Goal: Subscribe to service/newsletter

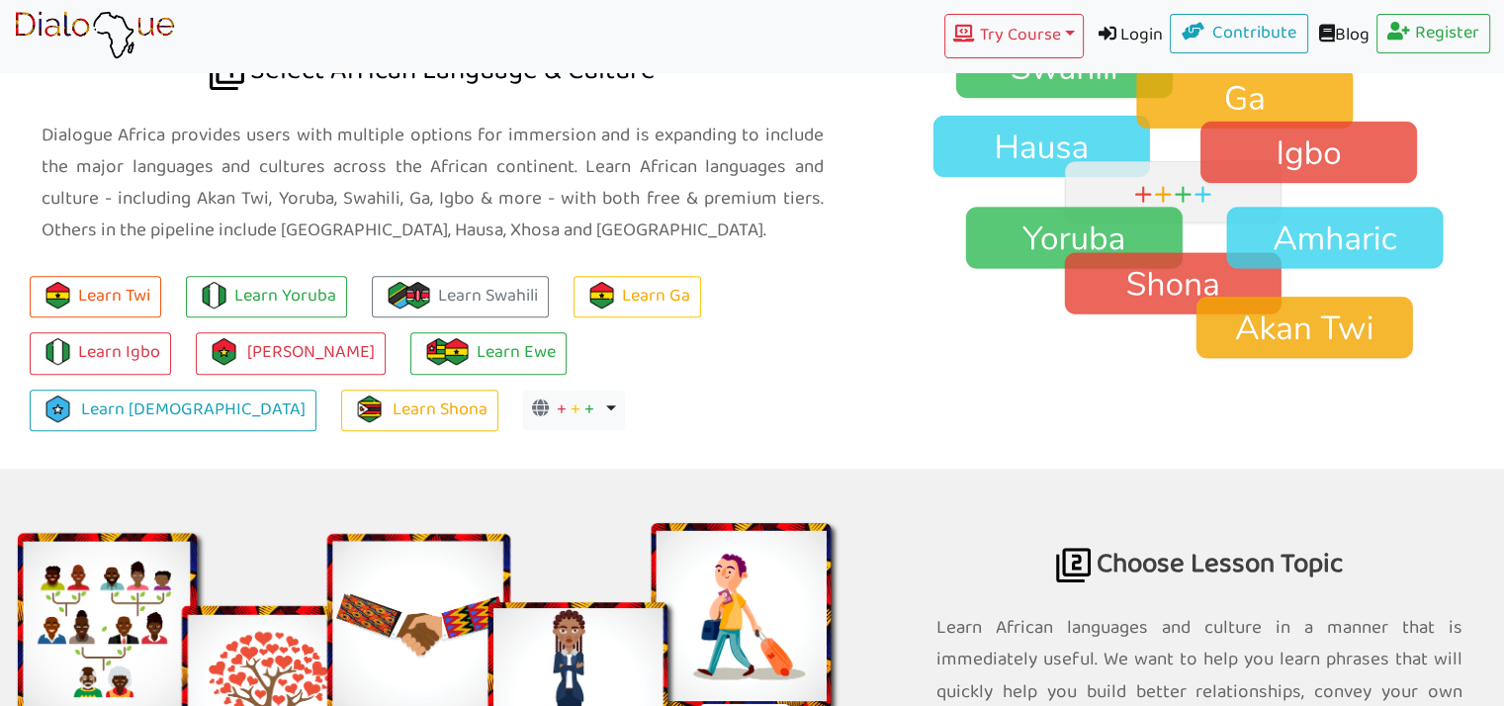
scroll to position [1449, 0]
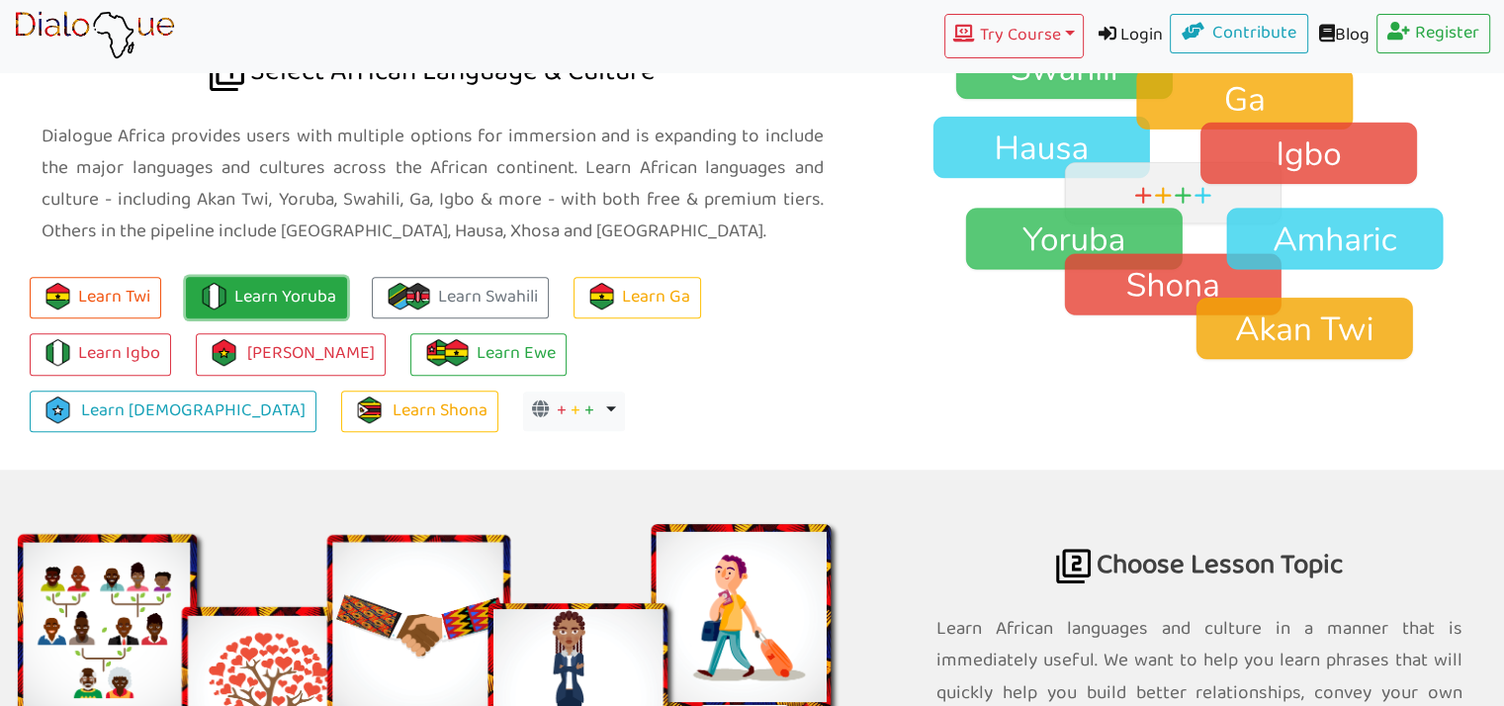
click at [257, 292] on link "Learn Yoruba" at bounding box center [266, 298] width 161 height 43
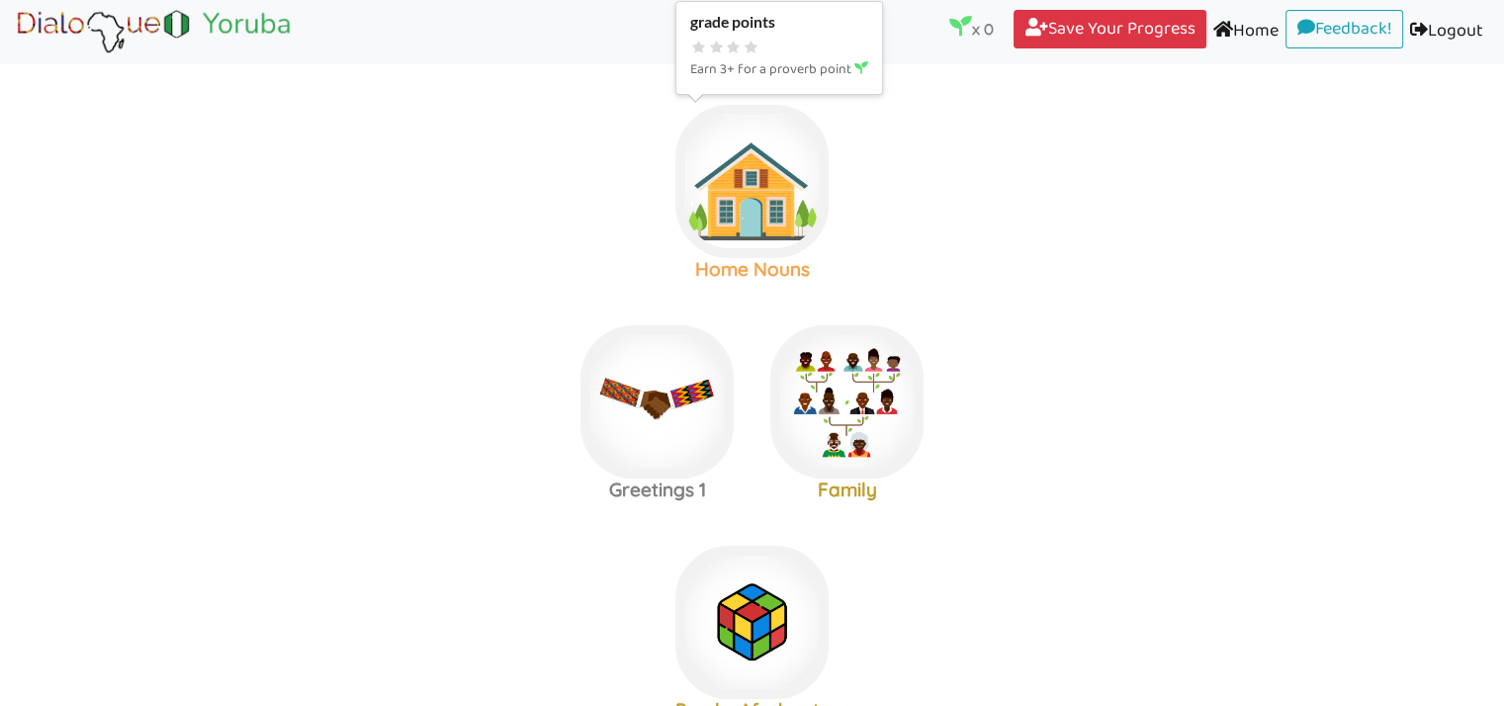
click at [741, 224] on img at bounding box center [751, 181] width 153 height 153
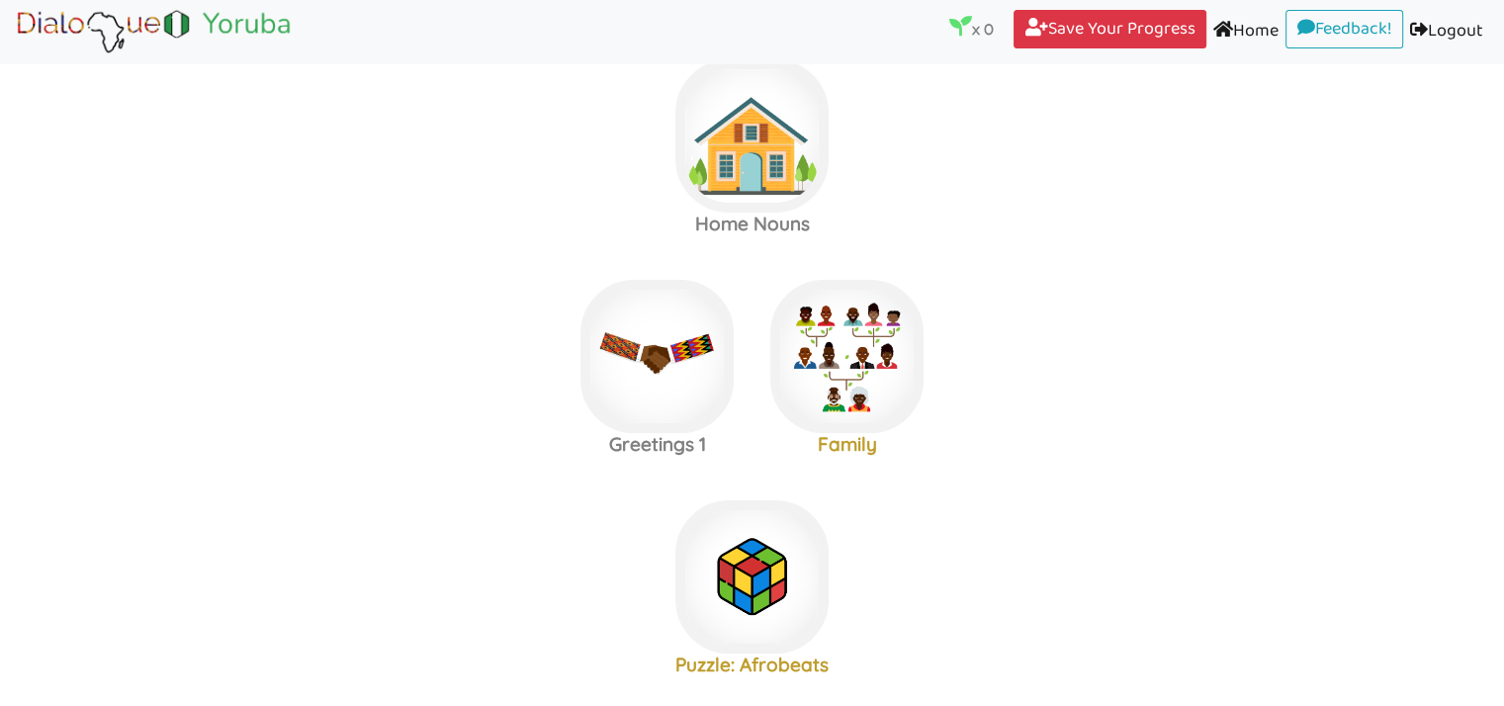
scroll to position [44, 0]
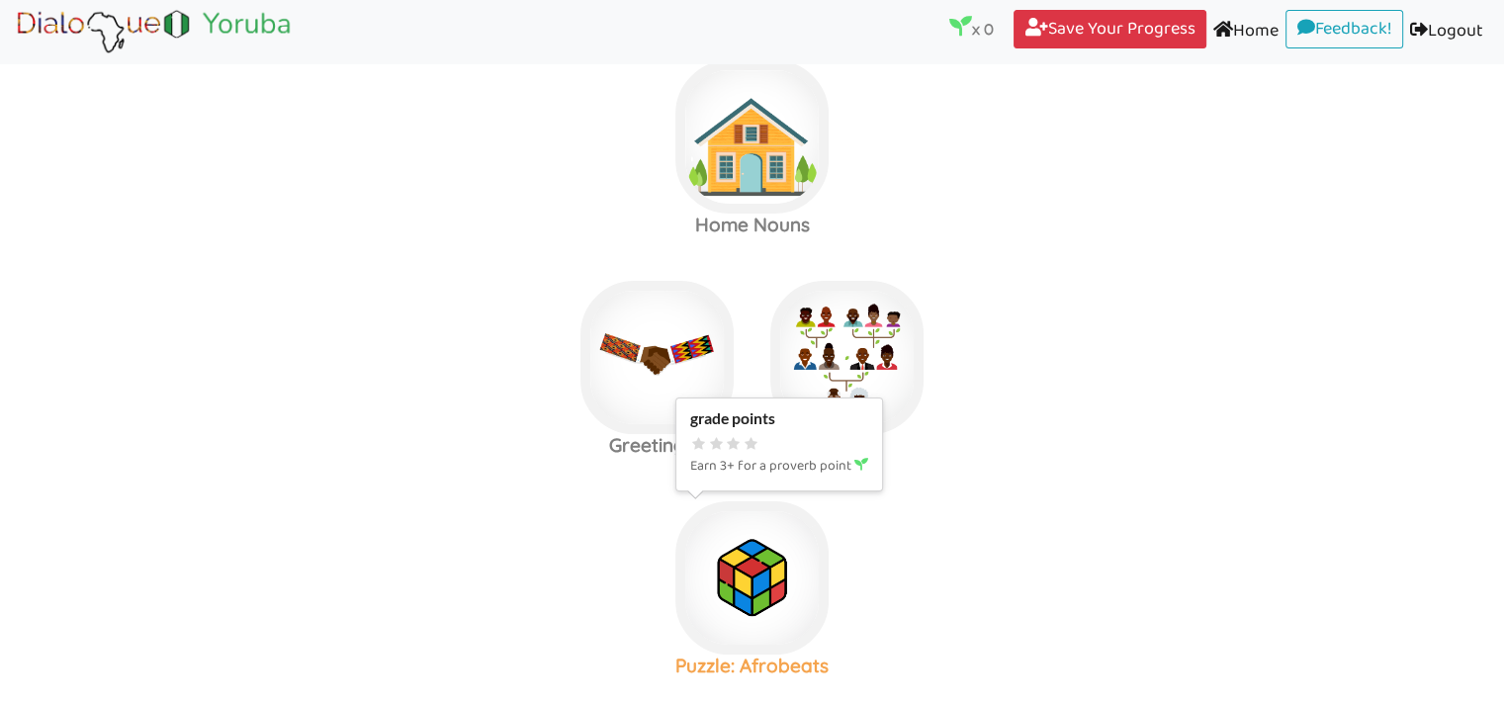
click at [734, 600] on img at bounding box center [751, 577] width 153 height 153
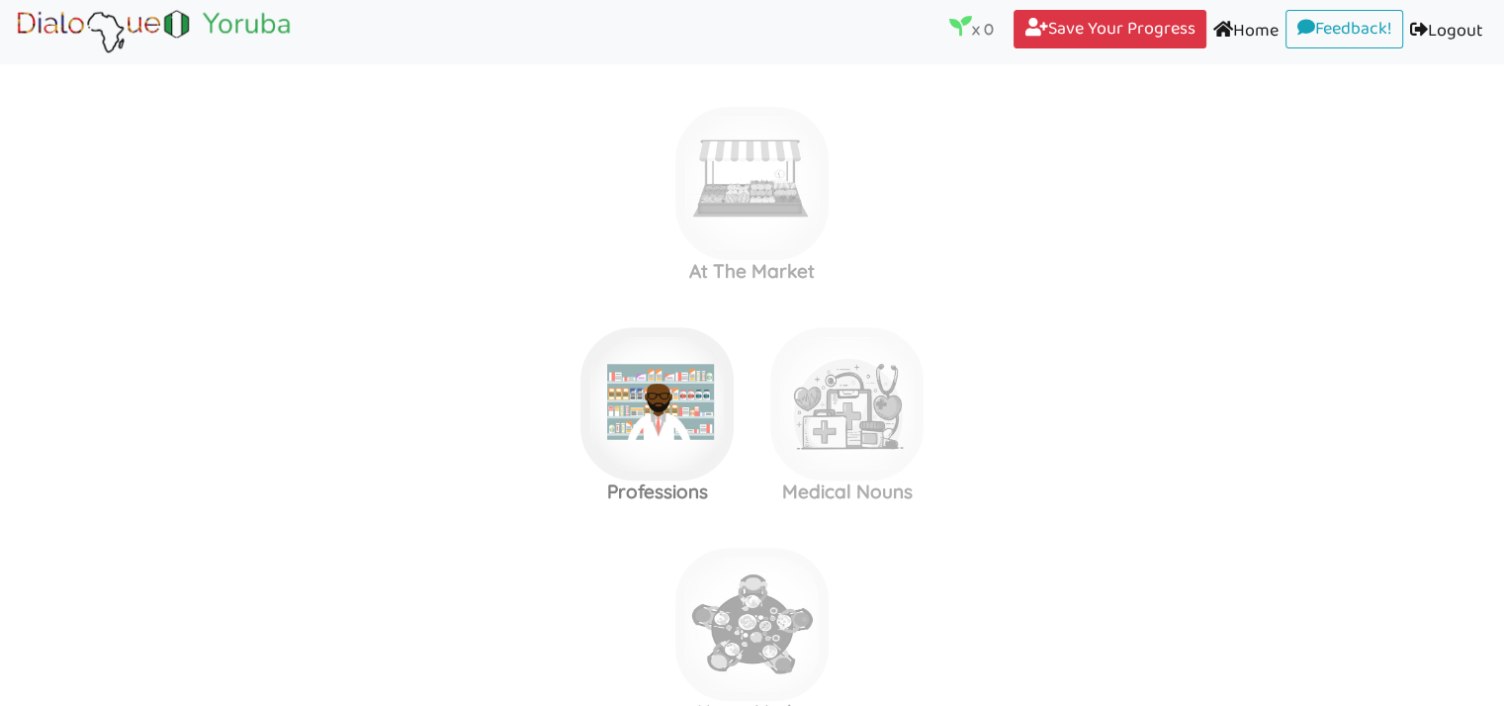
scroll to position [791, 0]
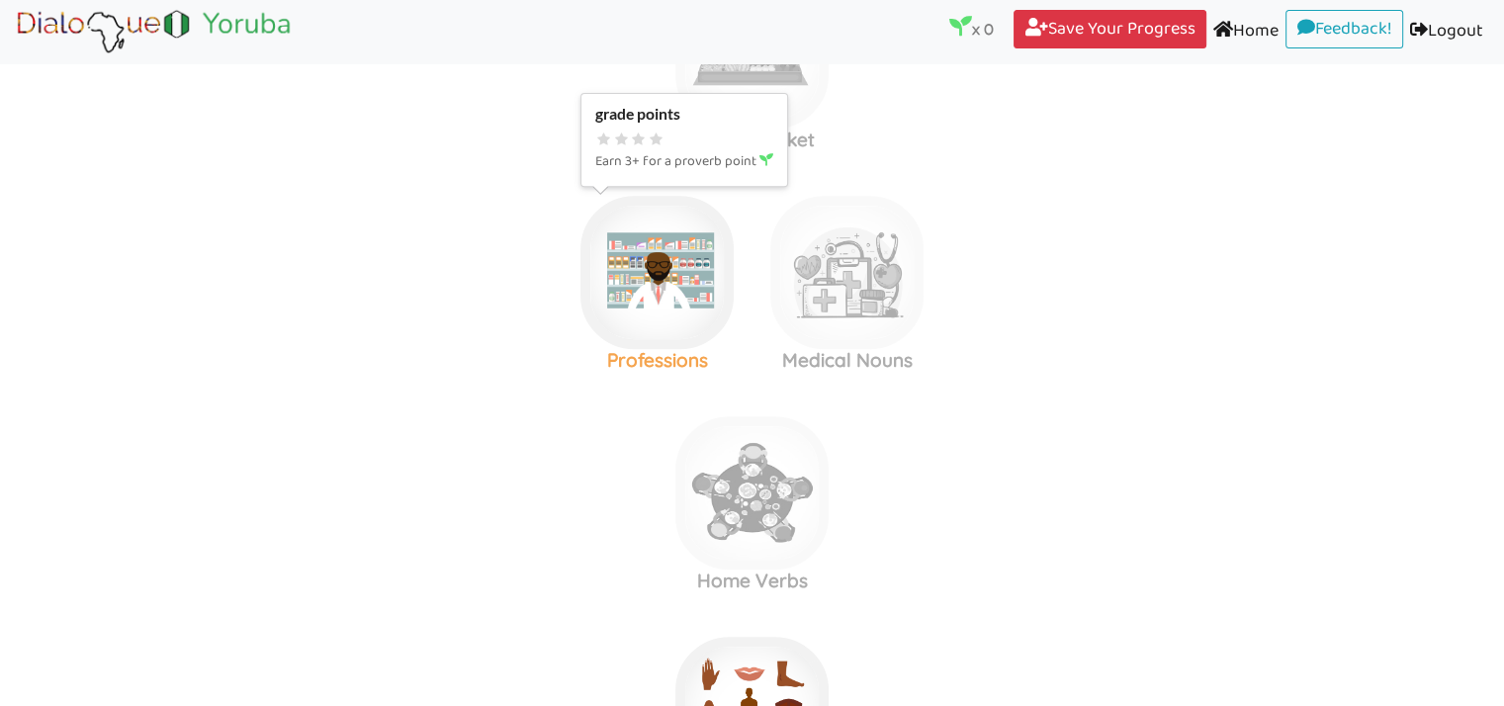
click at [671, 335] on img at bounding box center [656, 272] width 153 height 153
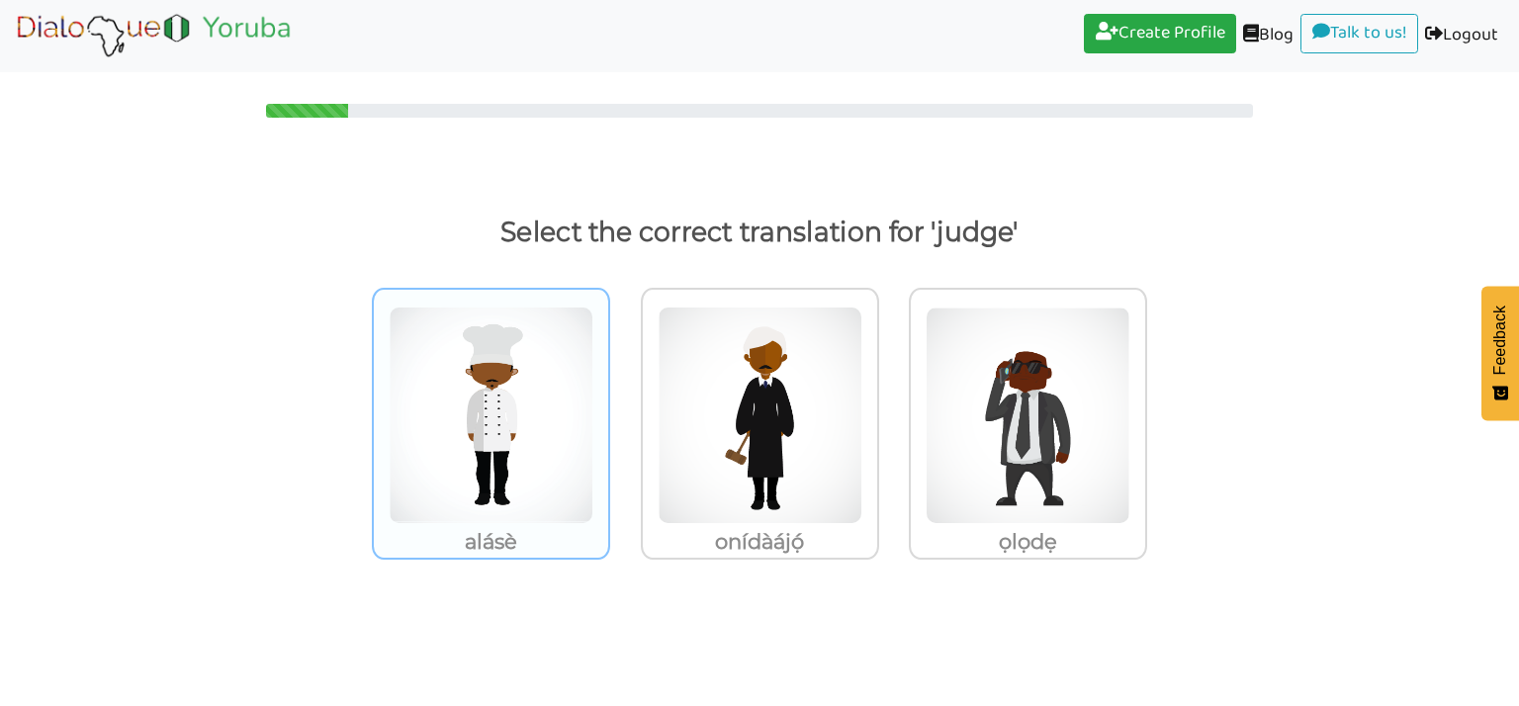
click at [530, 446] on img at bounding box center [491, 415] width 205 height 218
click at [608, 410] on input "alásè" at bounding box center [615, 402] width 15 height 15
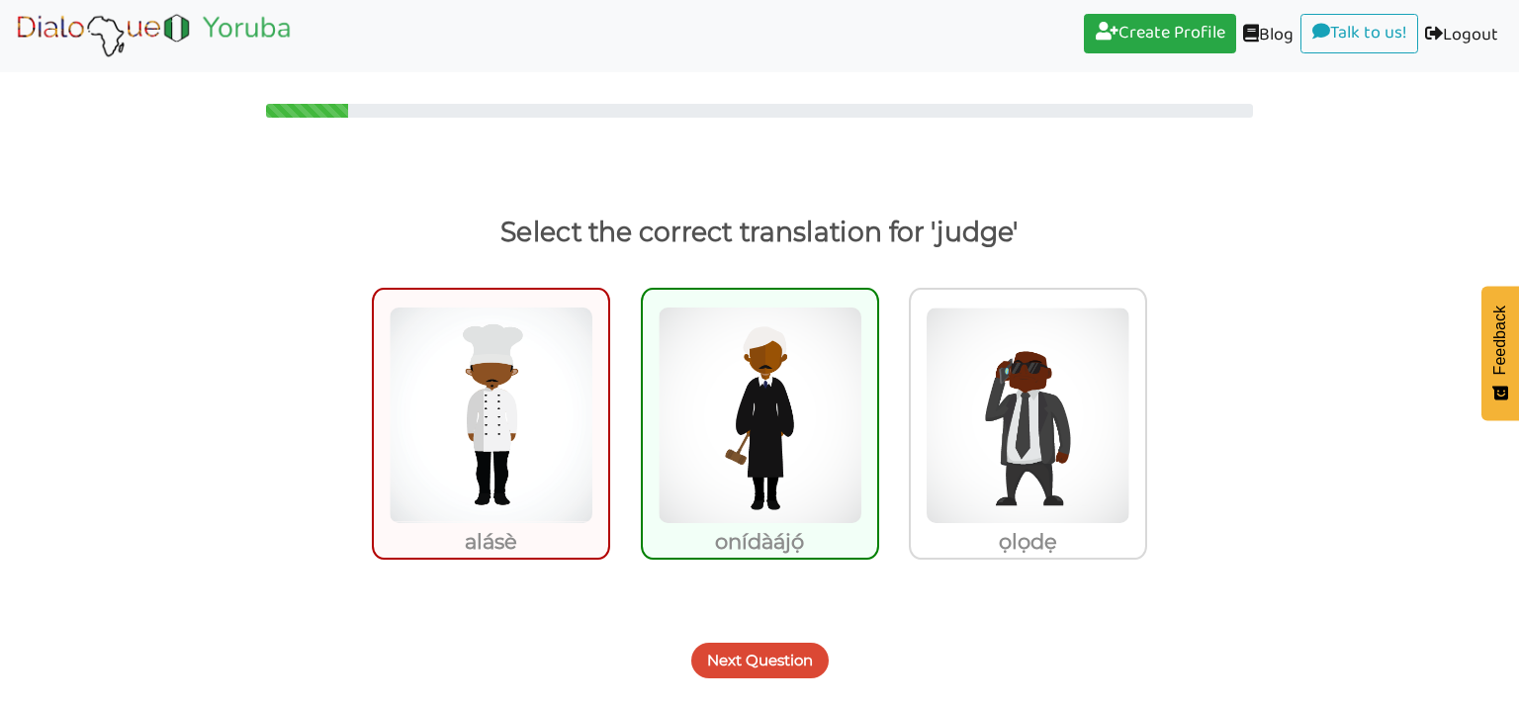
click at [751, 659] on button "Next Question" at bounding box center [759, 661] width 137 height 36
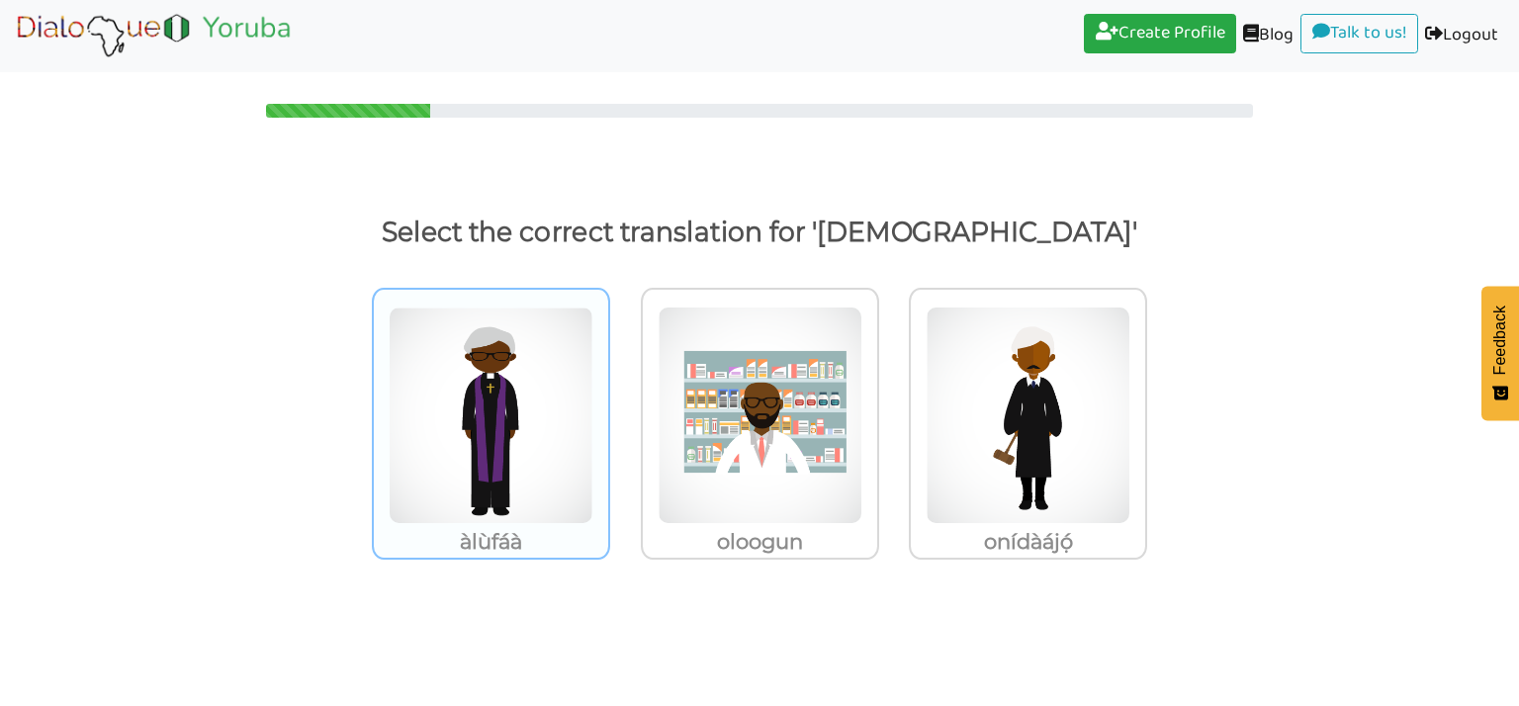
click at [517, 432] on img at bounding box center [491, 415] width 205 height 218
click at [608, 410] on input "àlùfáà" at bounding box center [615, 402] width 15 height 15
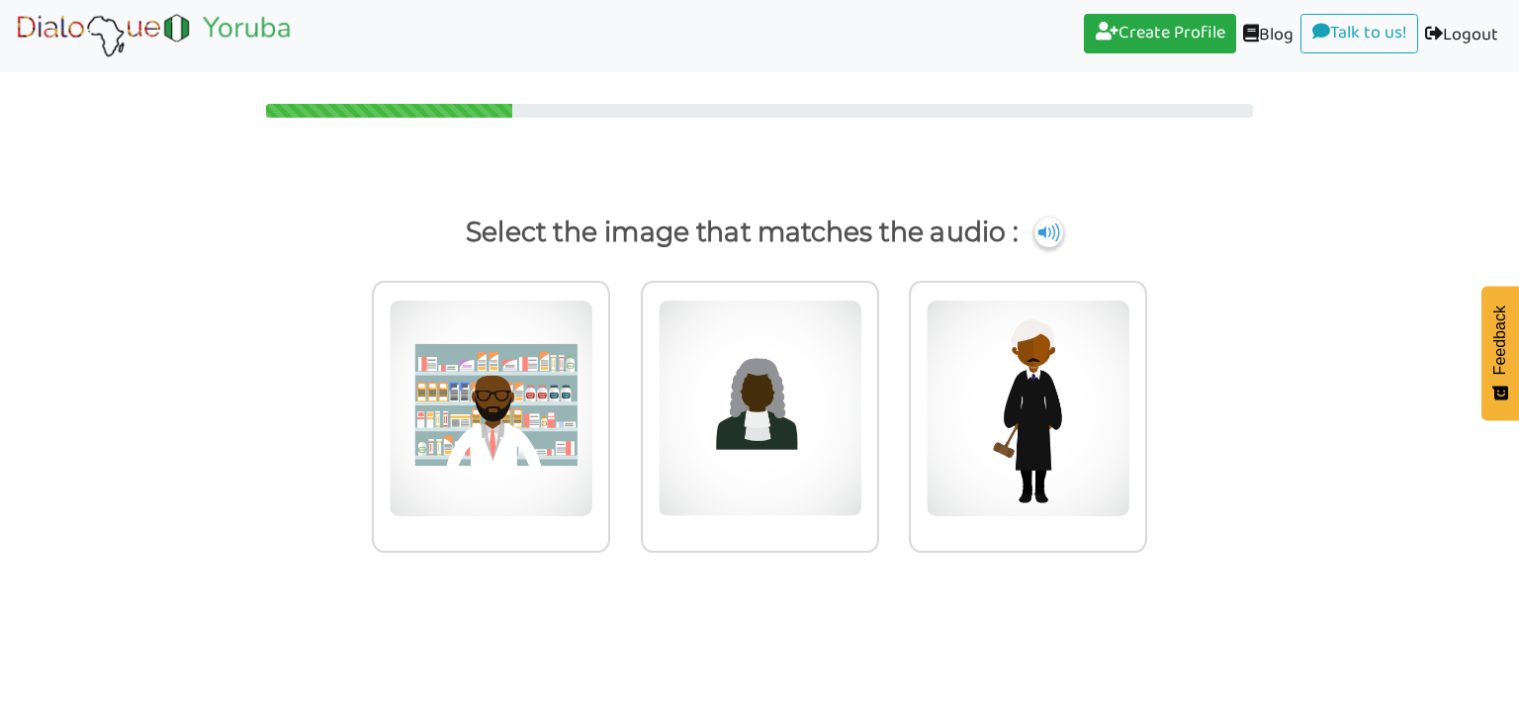
click at [45, 36] on img at bounding box center [154, 35] width 280 height 49
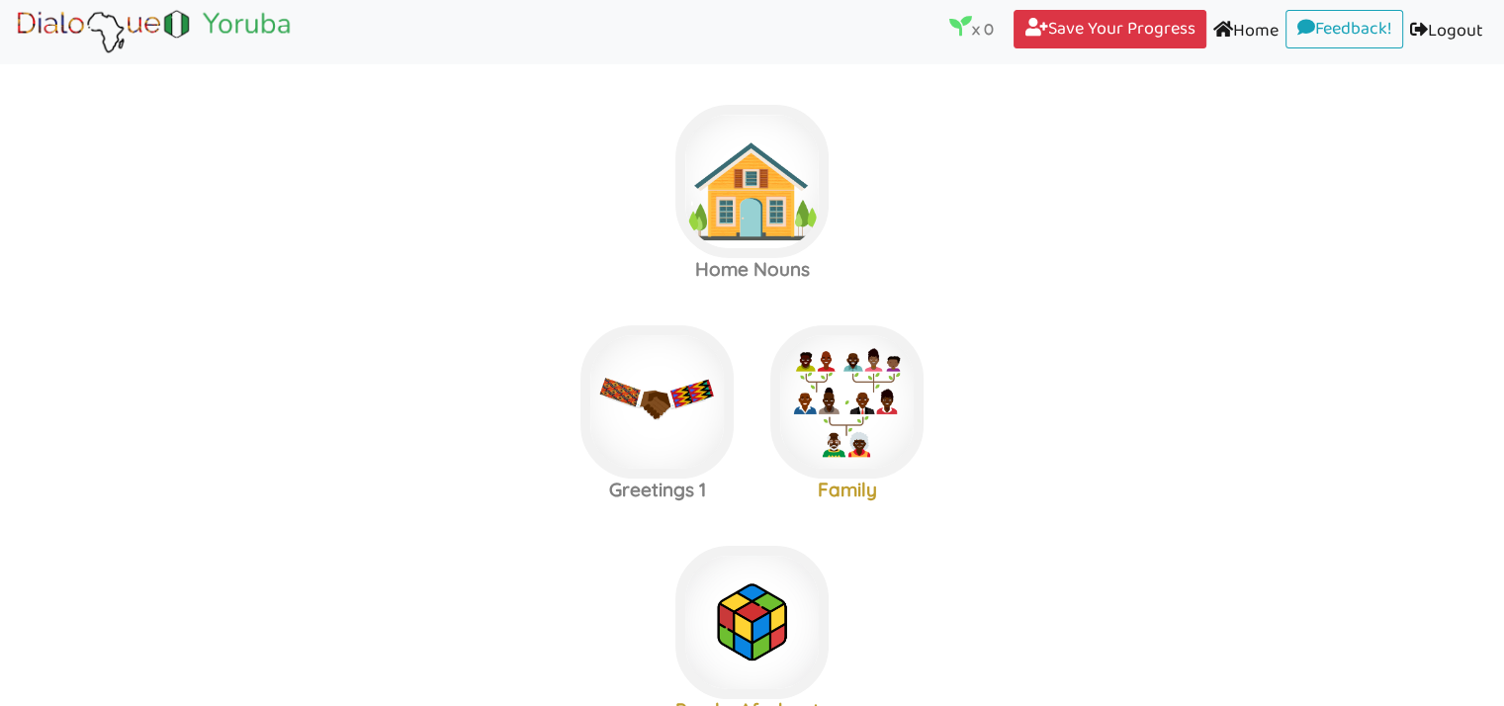
click at [1235, 27] on link "Home (current)" at bounding box center [1245, 32] width 79 height 44
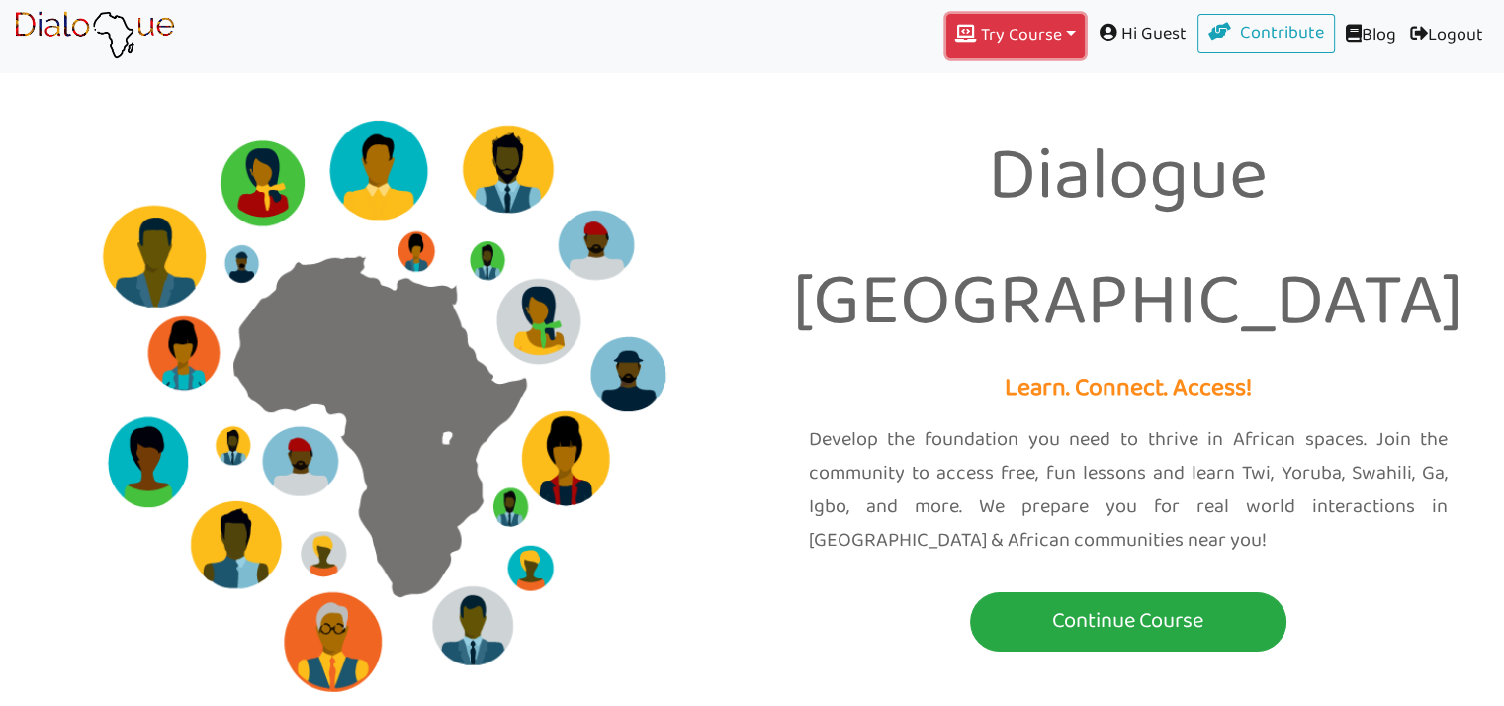
click at [1038, 42] on button "Try Course Toggle Dropdown" at bounding box center [1015, 36] width 138 height 44
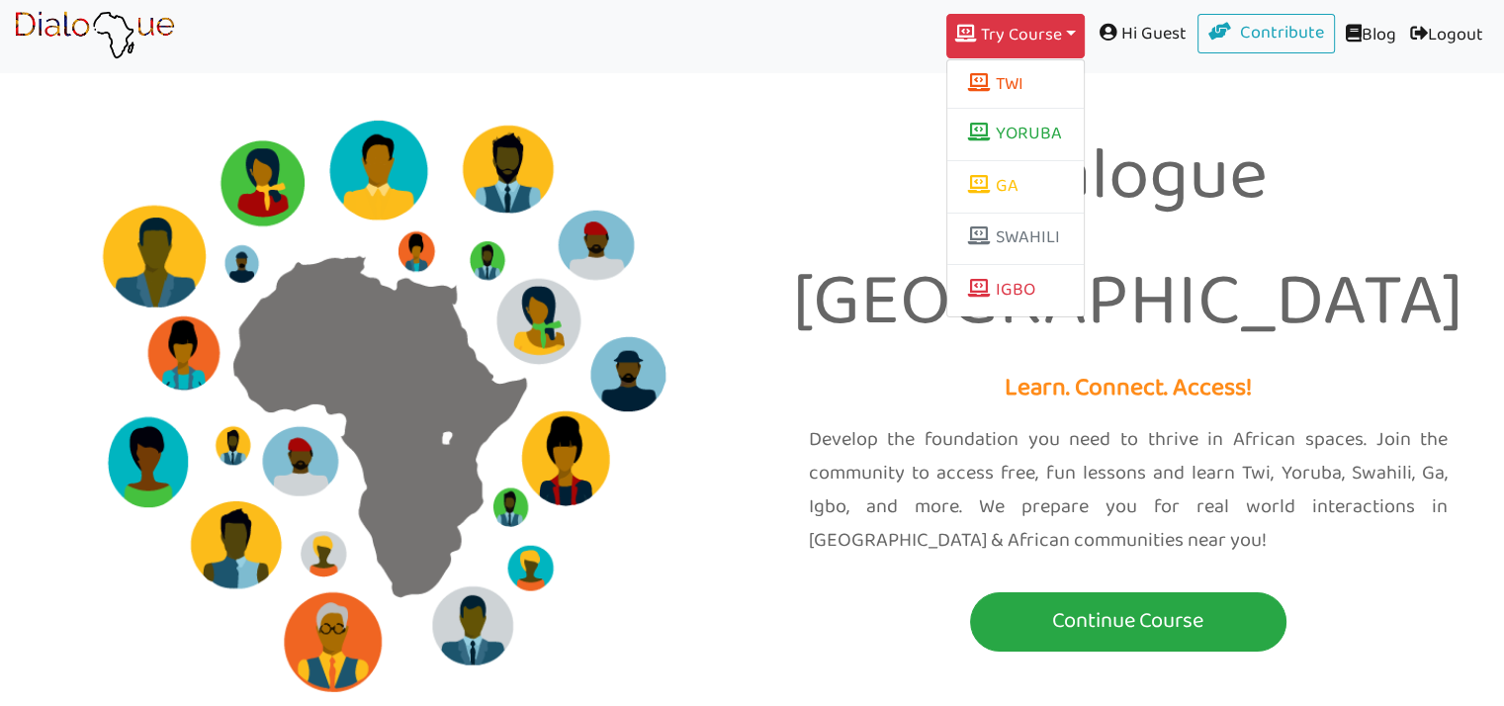
click at [1201, 89] on div "Dialogue Africa Learn. Connect. Access! Develop the foundation you need to thri…" at bounding box center [752, 361] width 1504 height 723
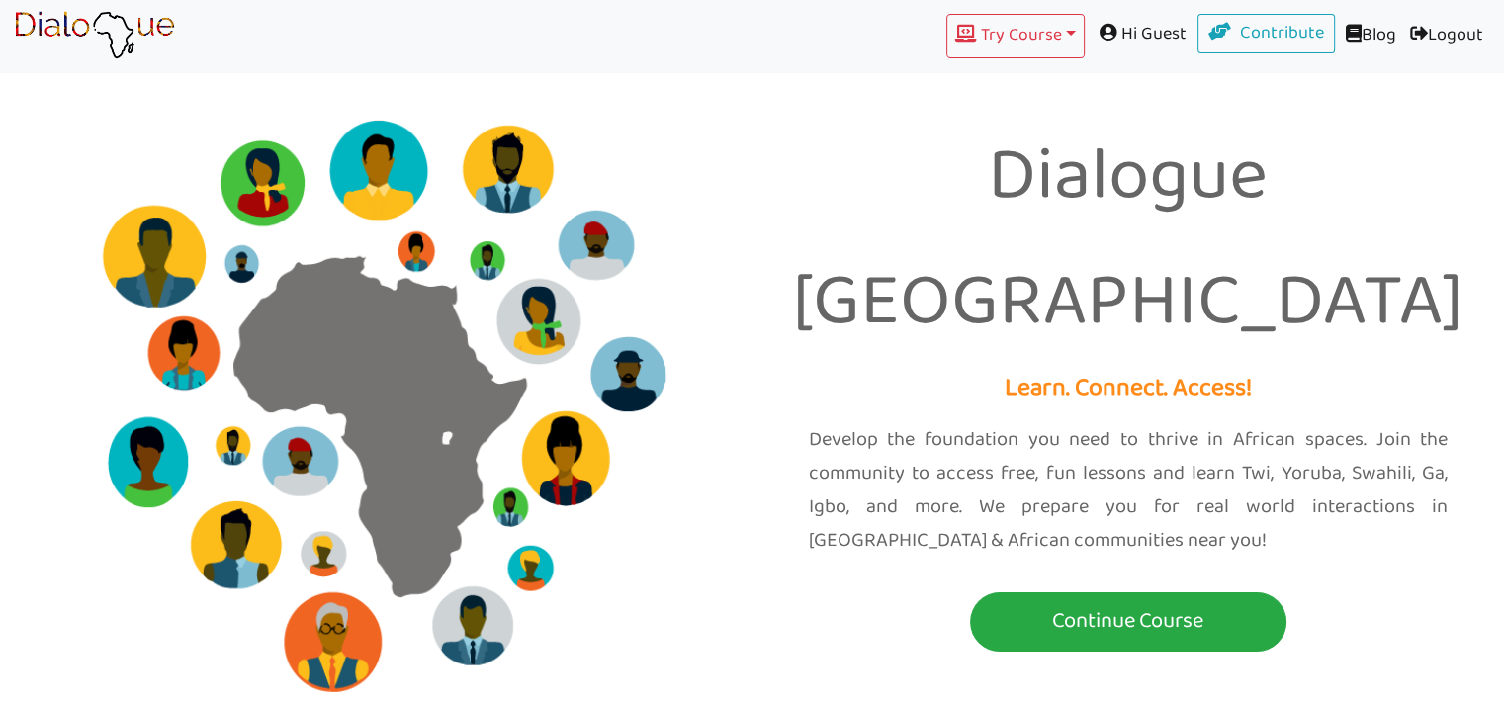
click at [1358, 29] on link "Blog" at bounding box center [1369, 36] width 68 height 44
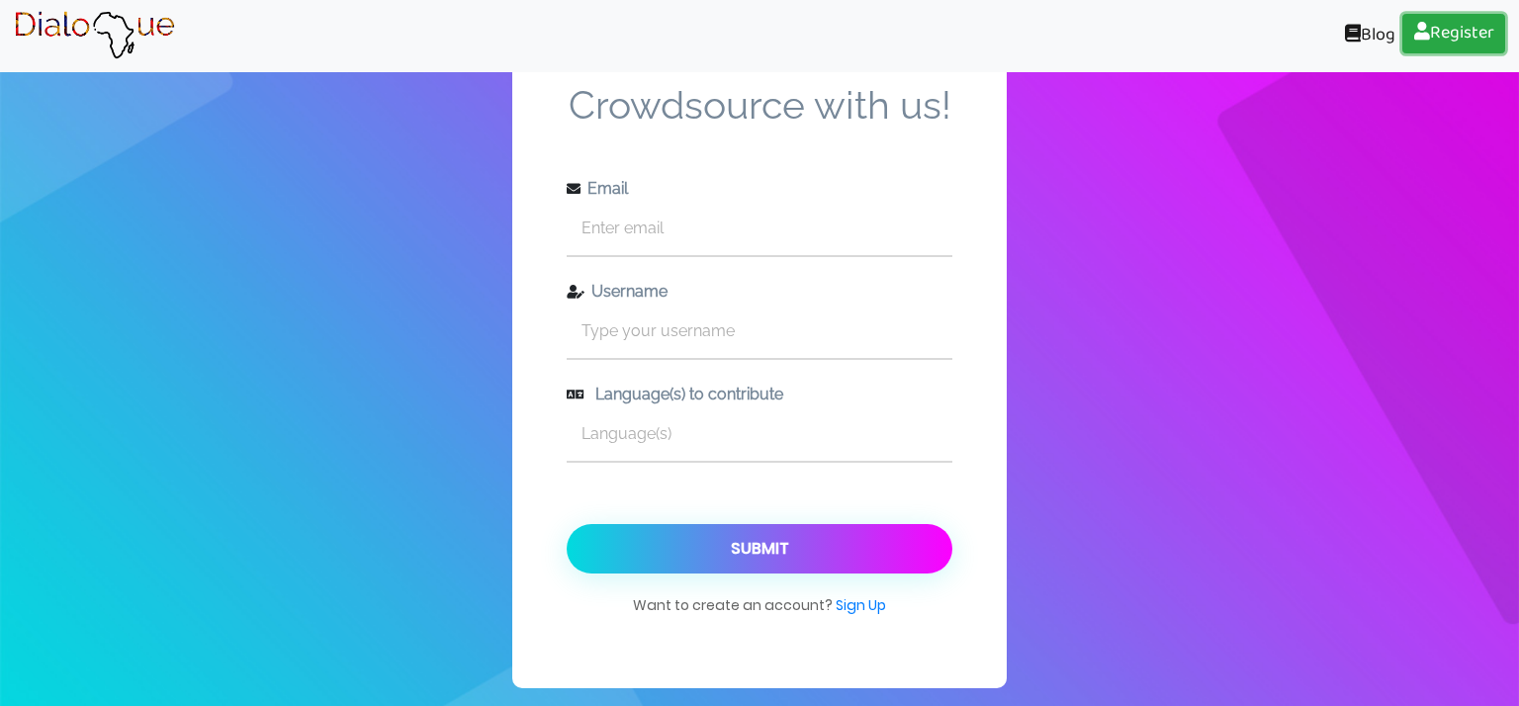
click at [1441, 39] on link "Register" at bounding box center [1453, 34] width 103 height 40
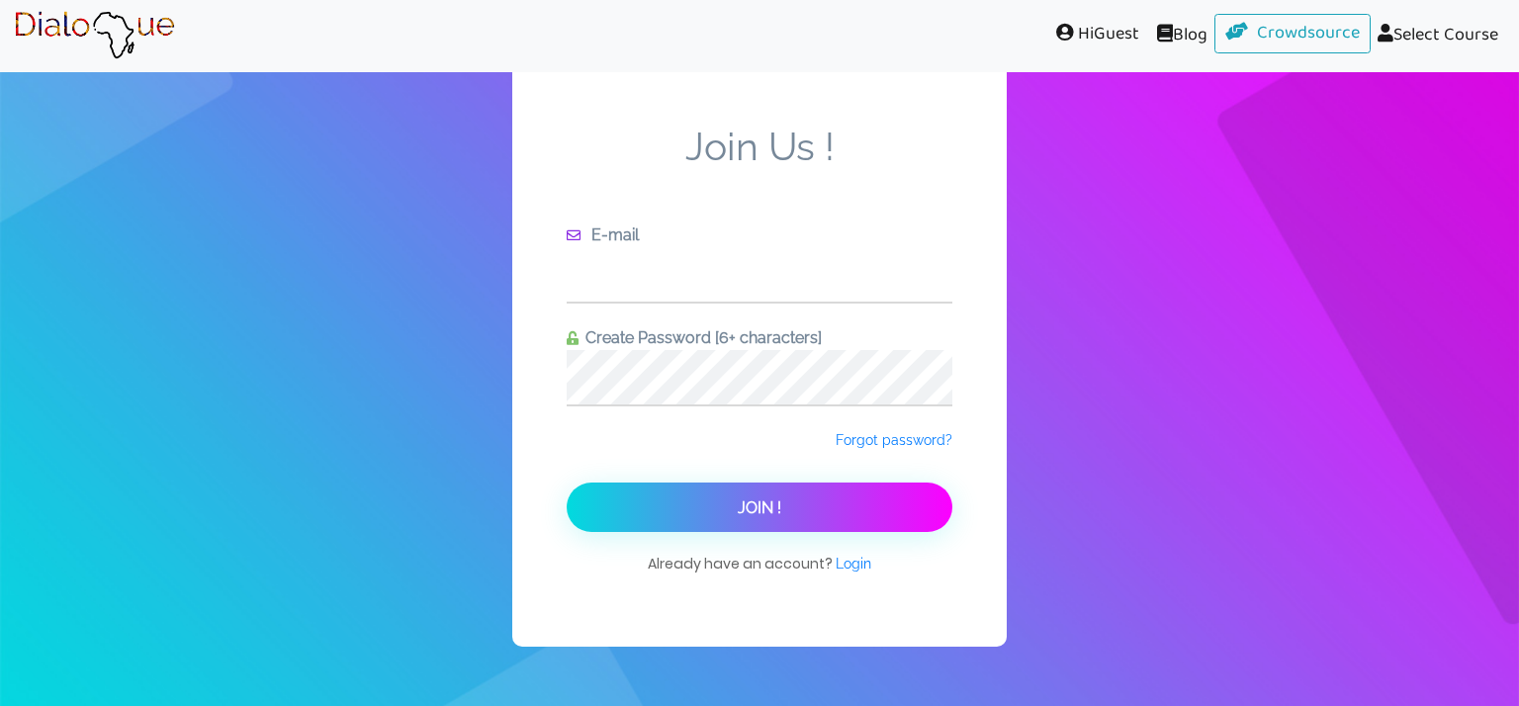
click at [631, 288] on input "text" at bounding box center [760, 274] width 386 height 54
type input "[EMAIL_ADDRESS][DOMAIN_NAME]"
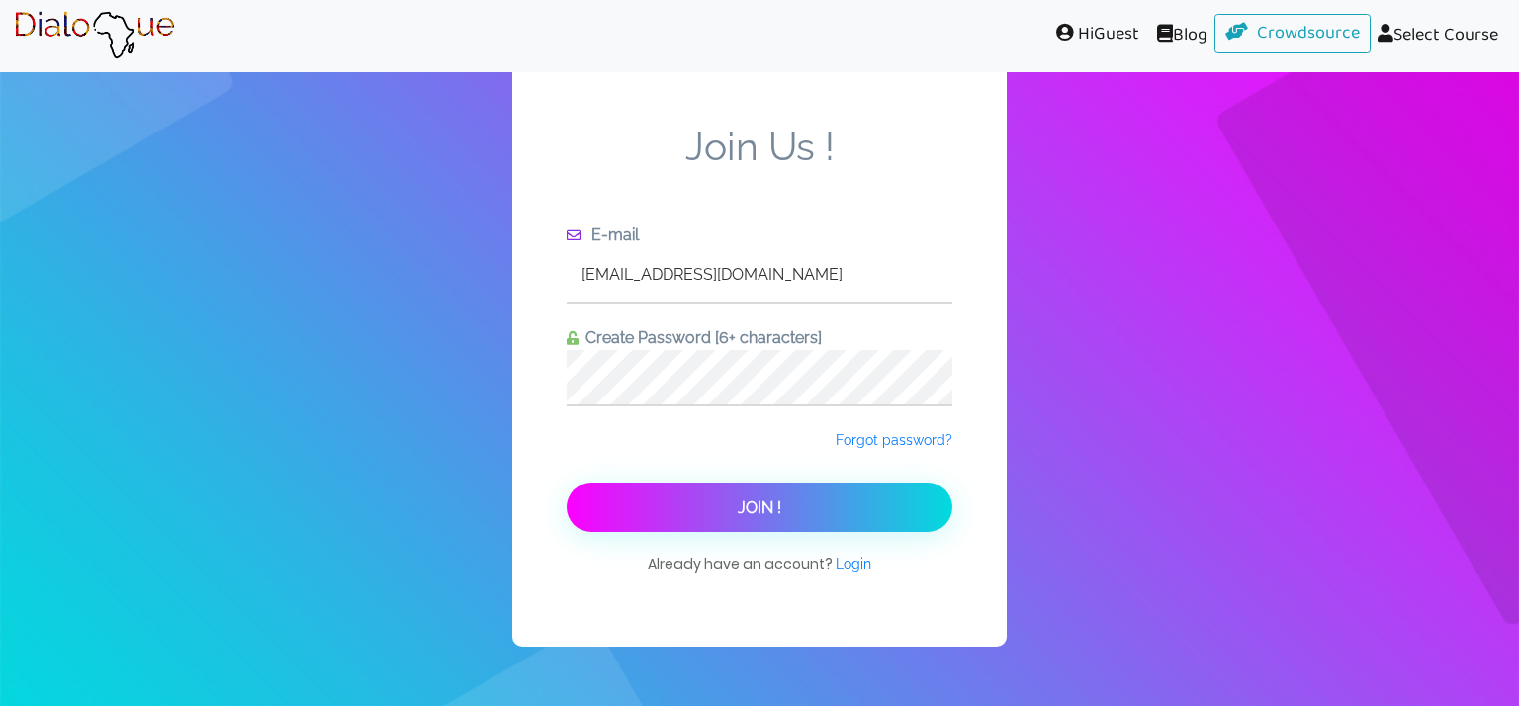
click at [723, 501] on button "Join !" at bounding box center [760, 506] width 386 height 49
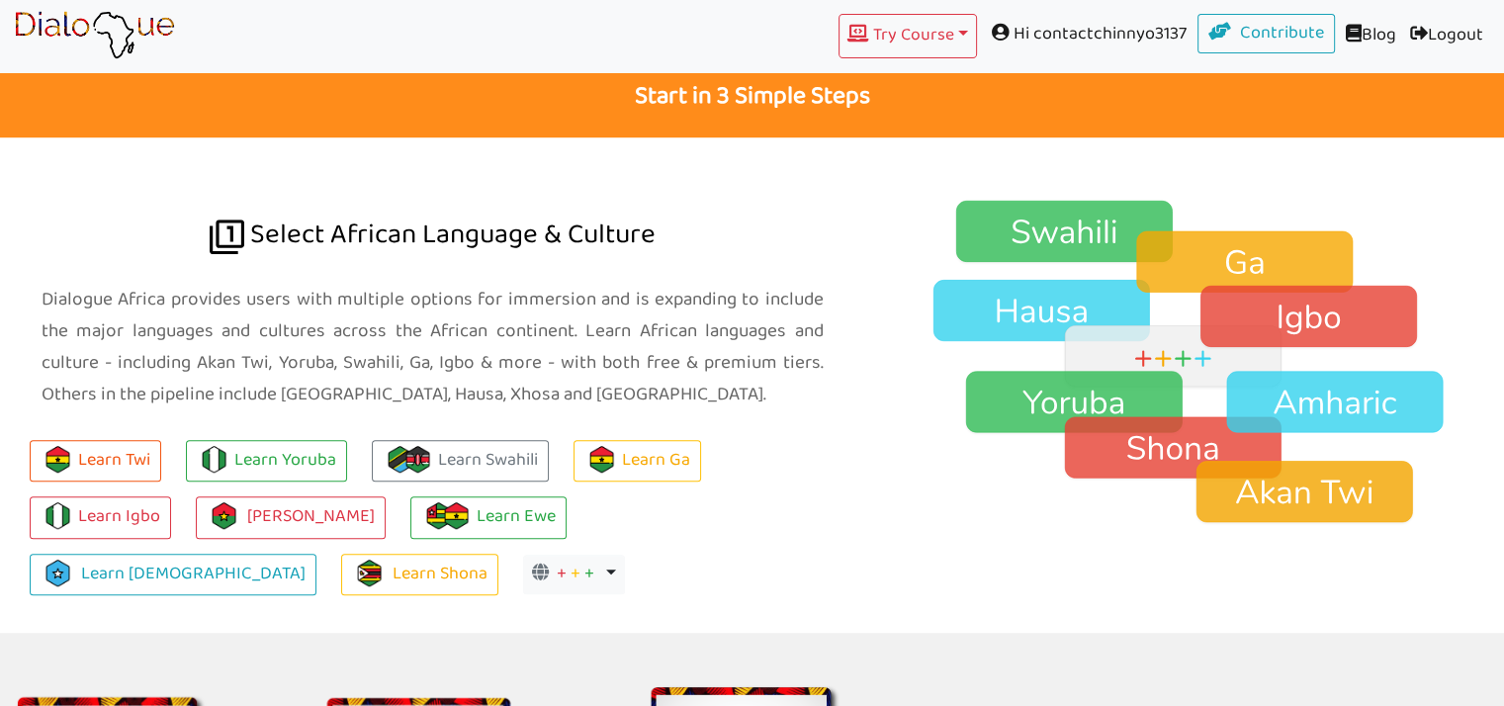
scroll to position [1301, 0]
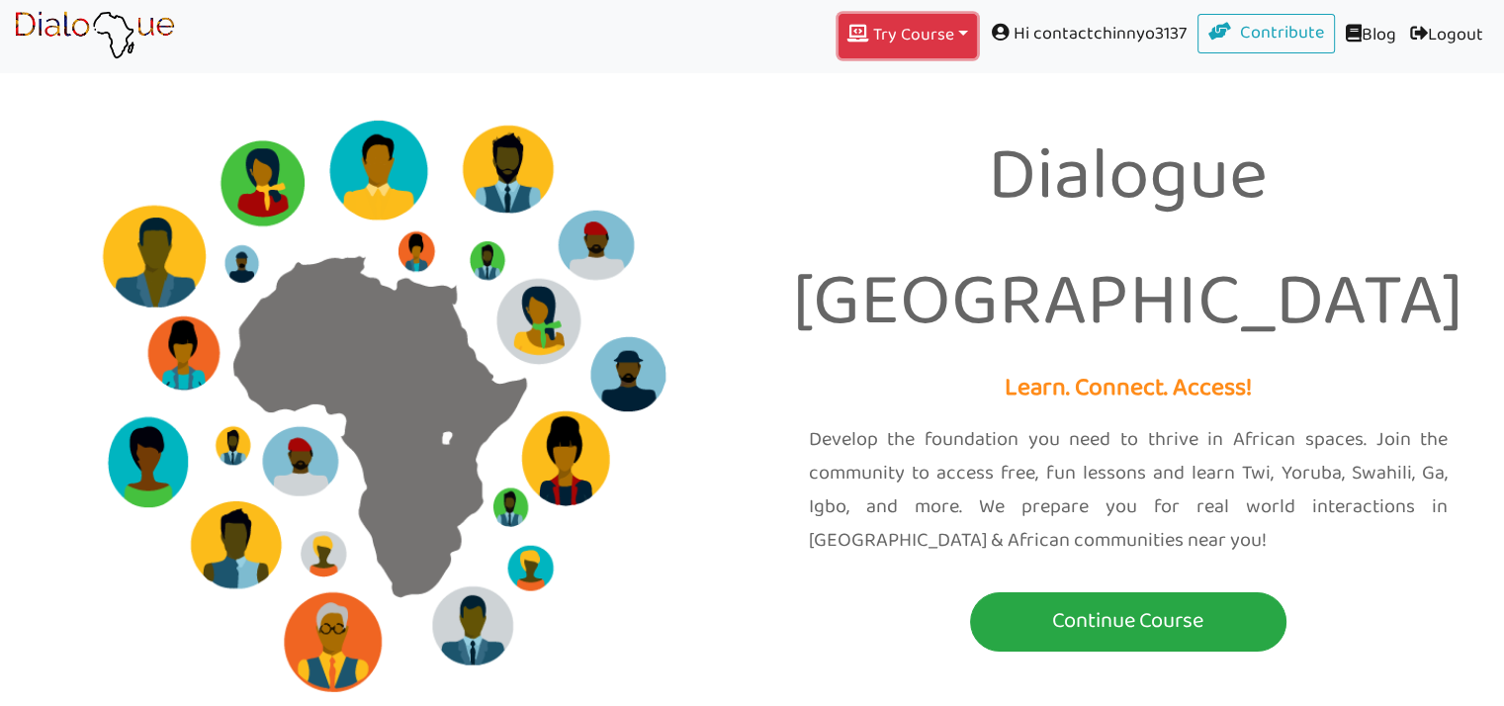
click at [946, 34] on button "Try Course Toggle Dropdown" at bounding box center [907, 36] width 138 height 44
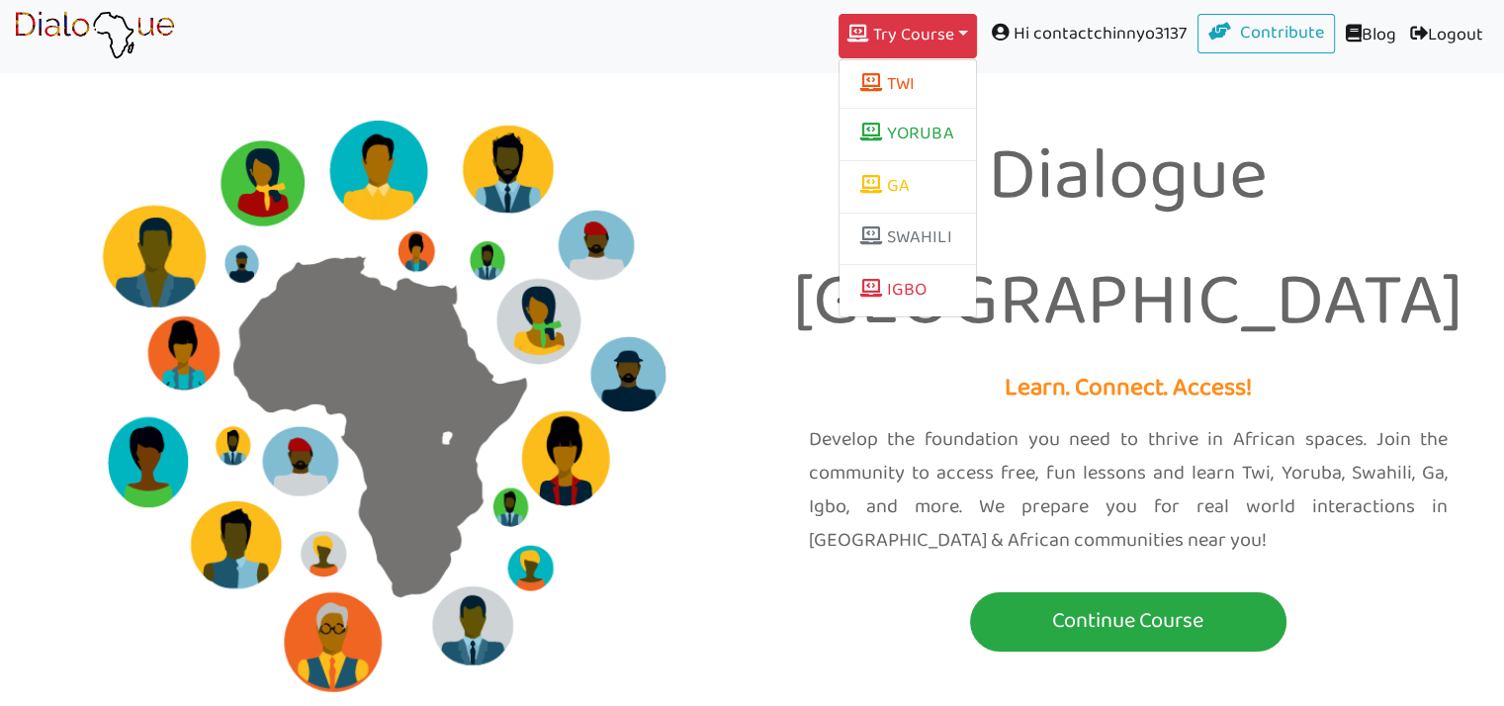
click at [768, 284] on p "Dialogue Africa" at bounding box center [1128, 242] width 723 height 252
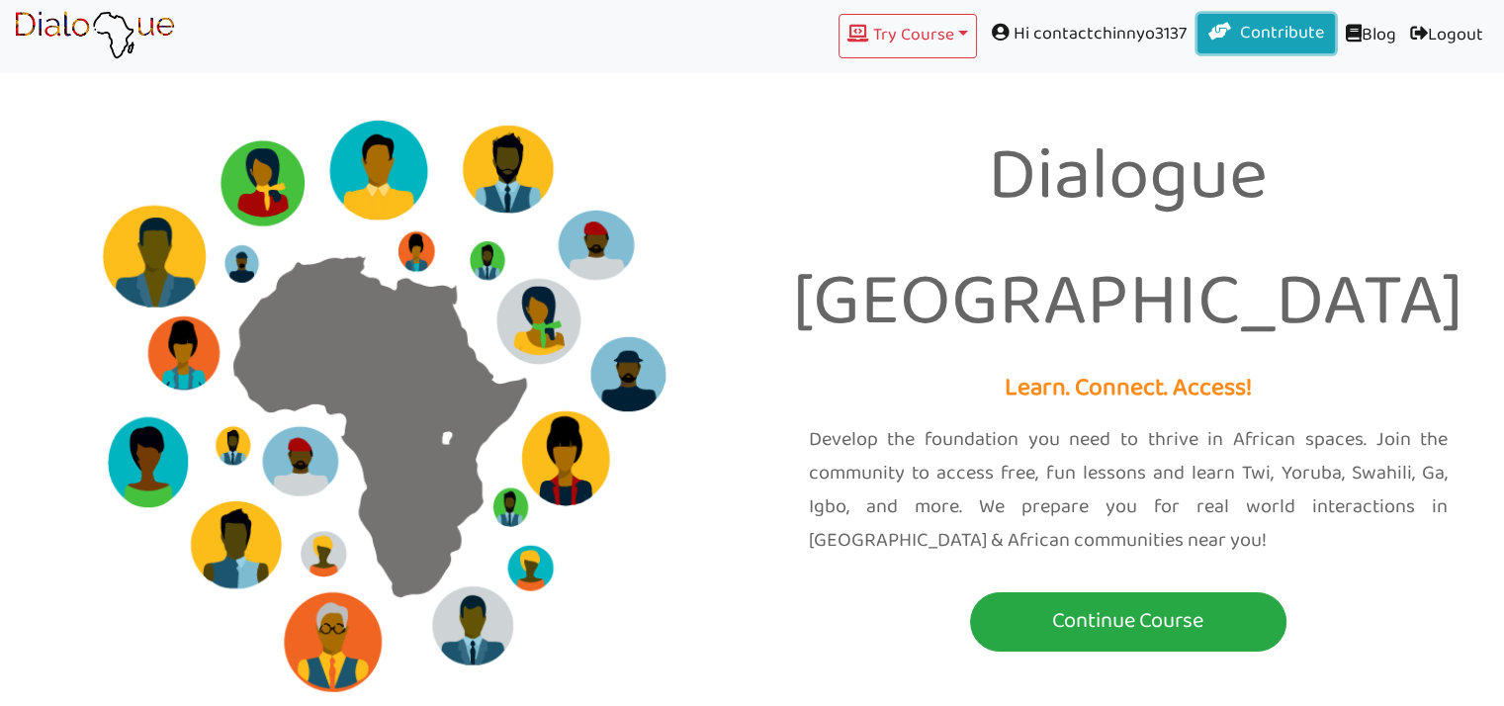
click at [1255, 36] on link "Contribute" at bounding box center [1266, 34] width 138 height 40
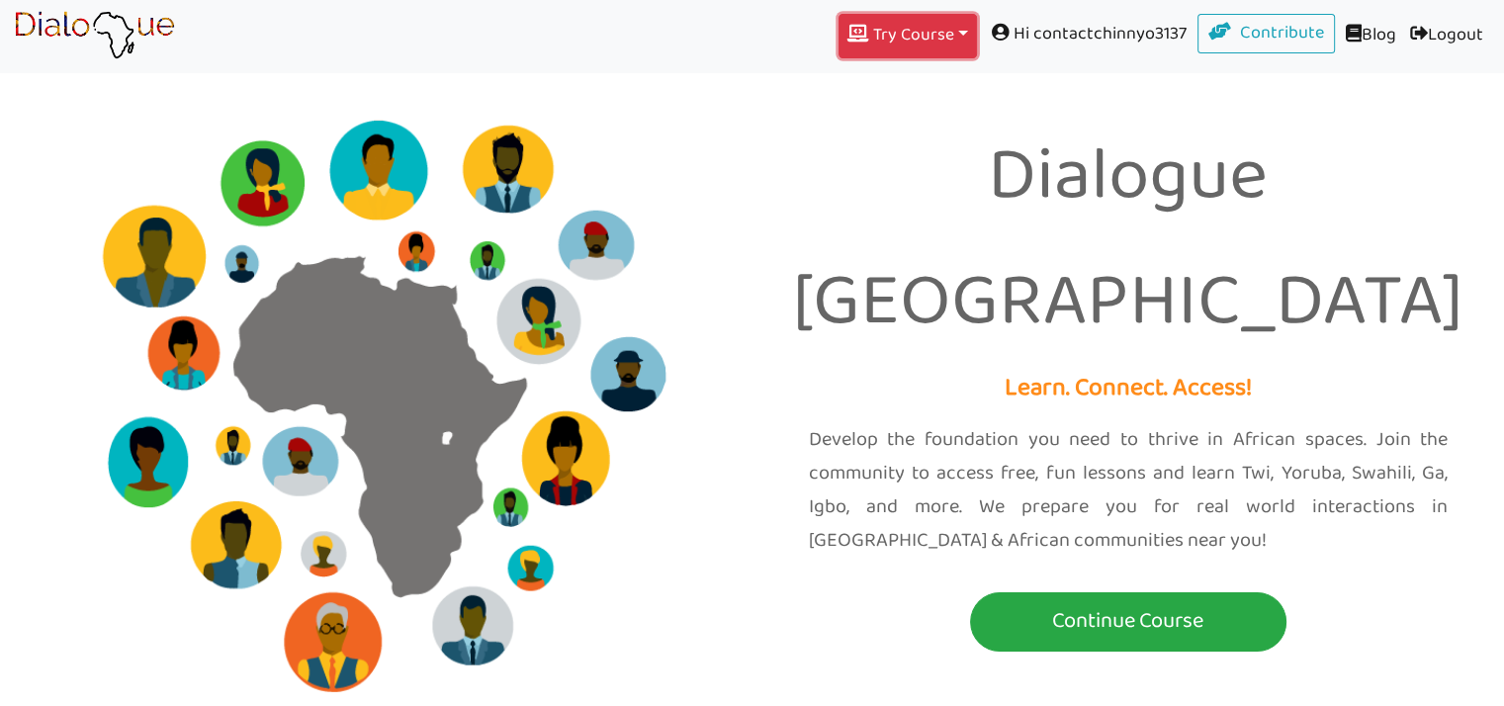
click at [905, 54] on button "Try Course Toggle Dropdown" at bounding box center [907, 36] width 138 height 44
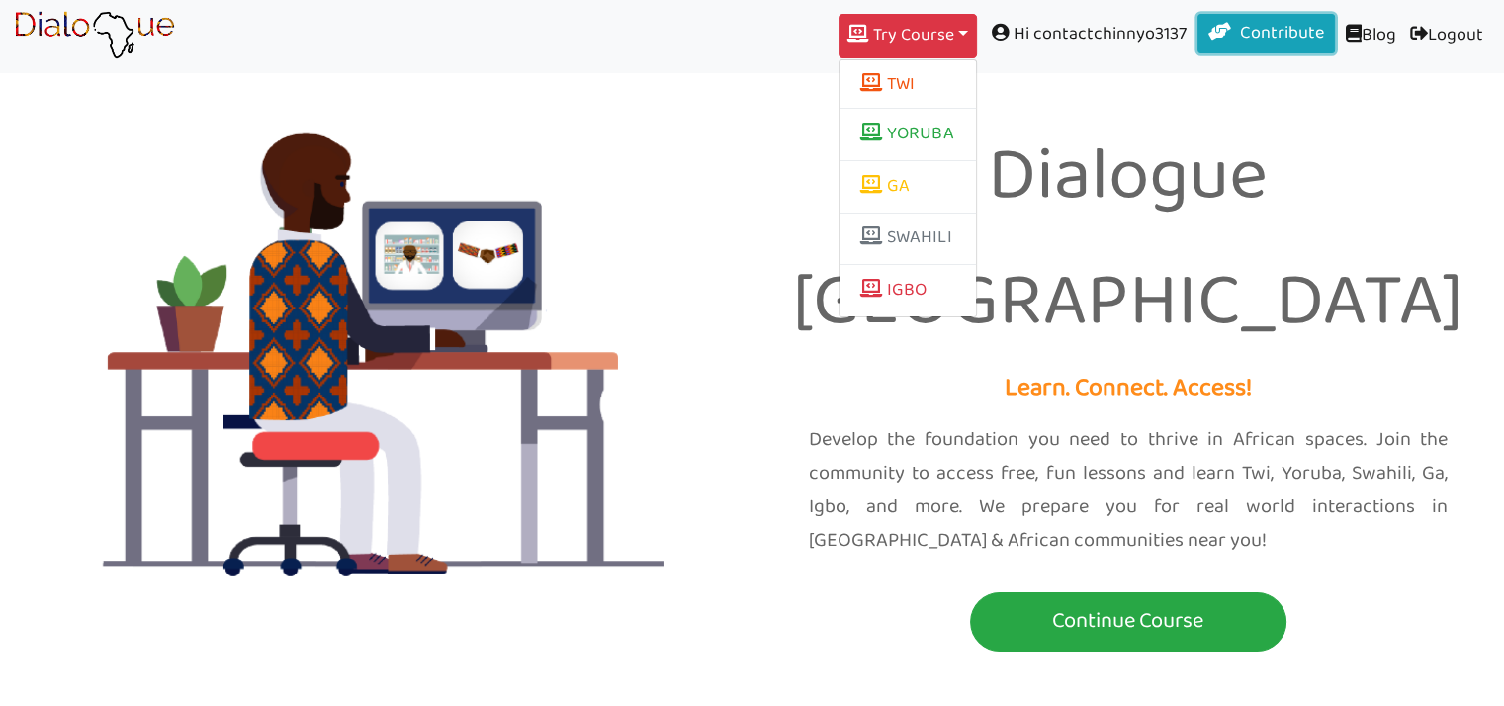
click at [1250, 38] on link "Contribute" at bounding box center [1266, 34] width 138 height 40
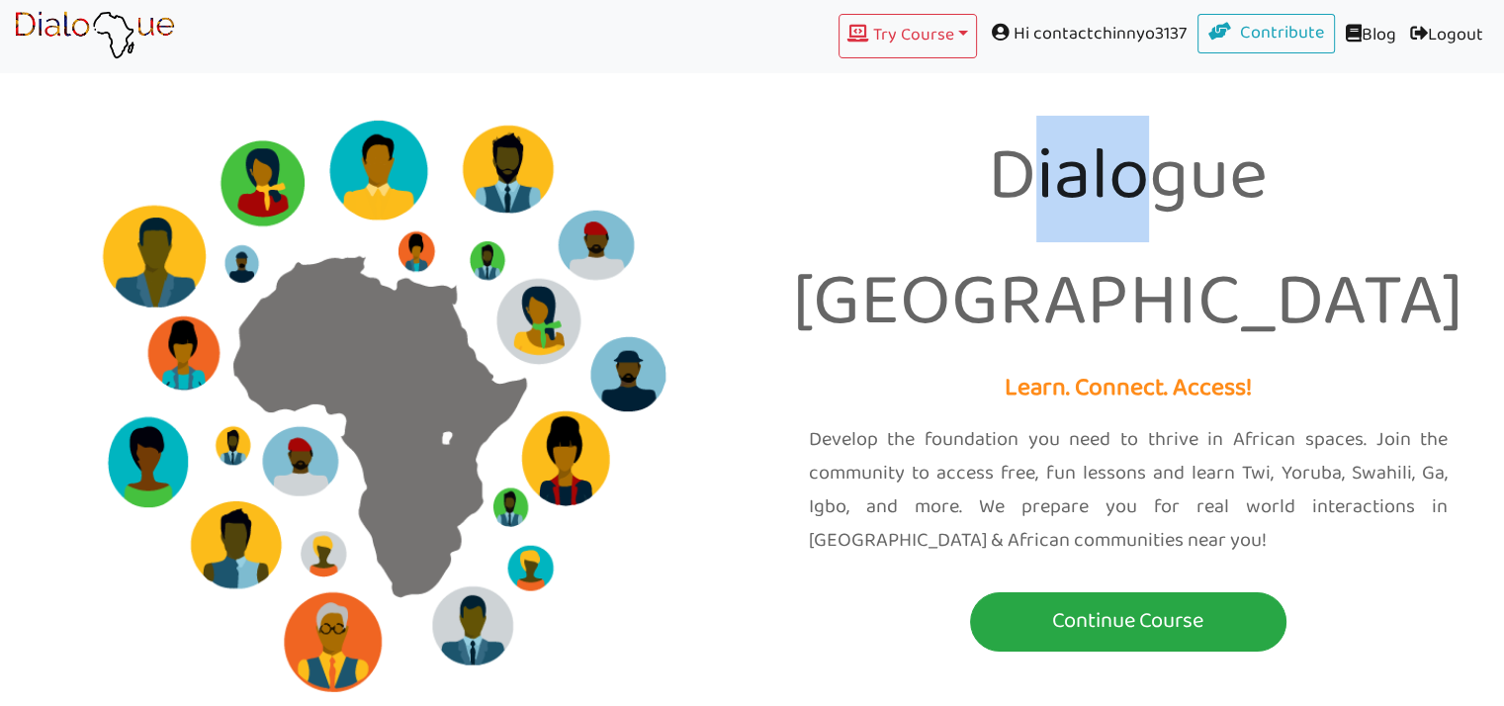
click at [785, 219] on p "Dialogue [GEOGRAPHIC_DATA]" at bounding box center [1128, 242] width 723 height 252
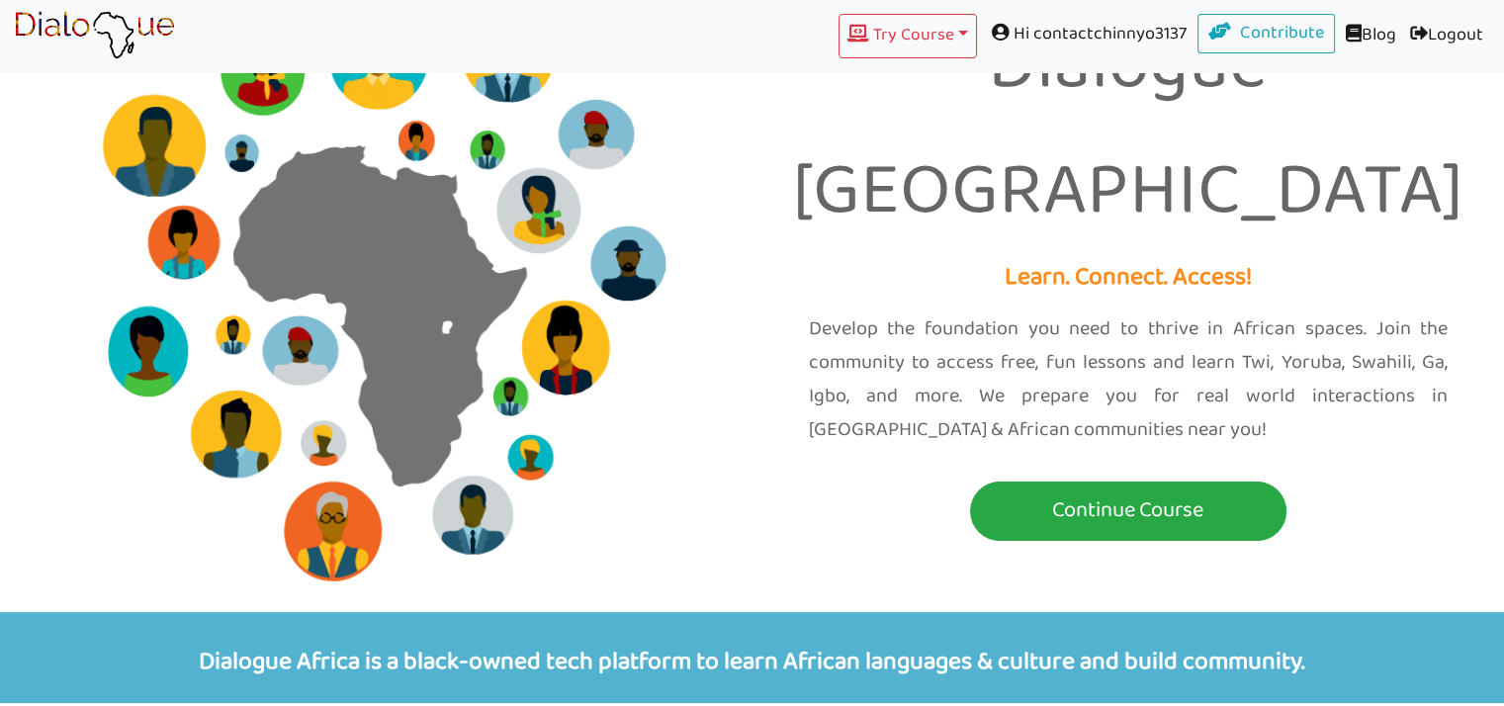
scroll to position [115, 0]
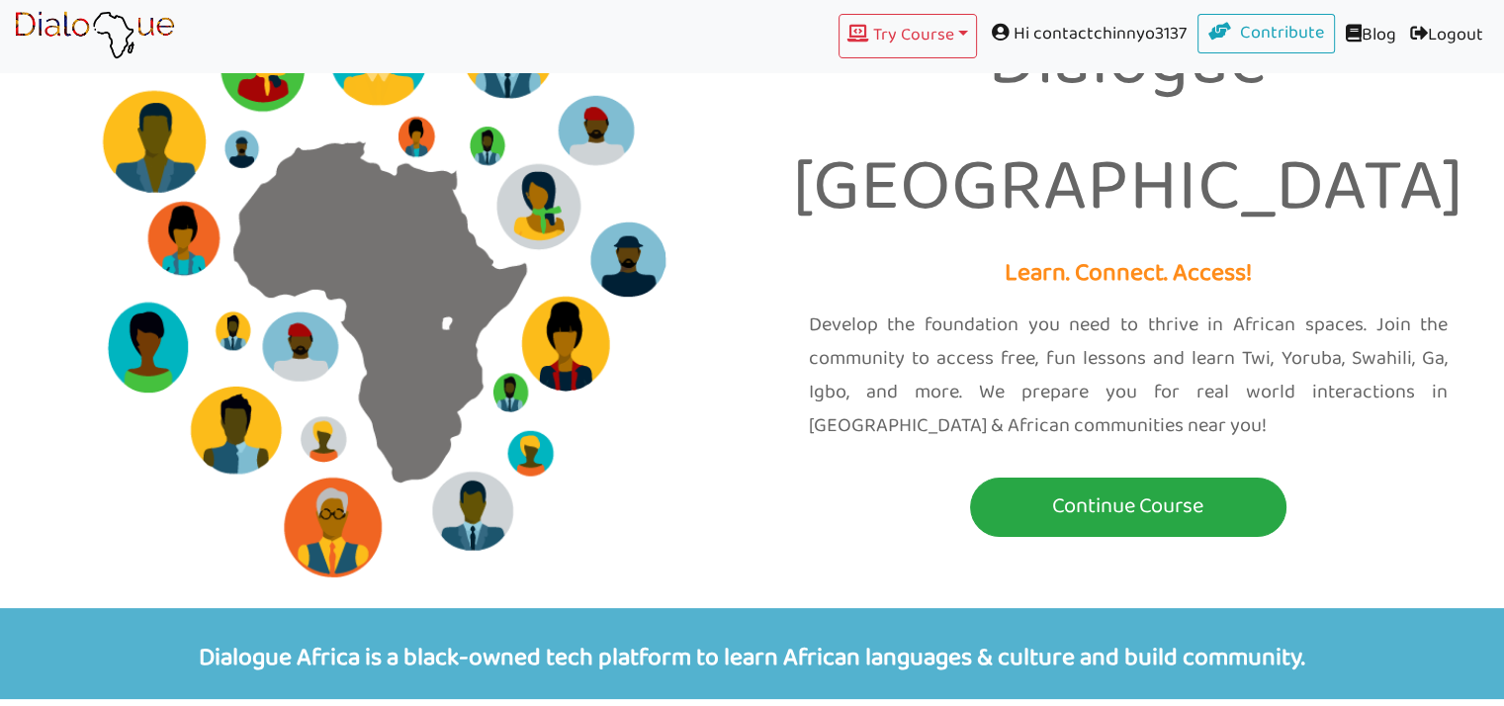
click at [1363, 36] on link "Blog" at bounding box center [1369, 36] width 68 height 44
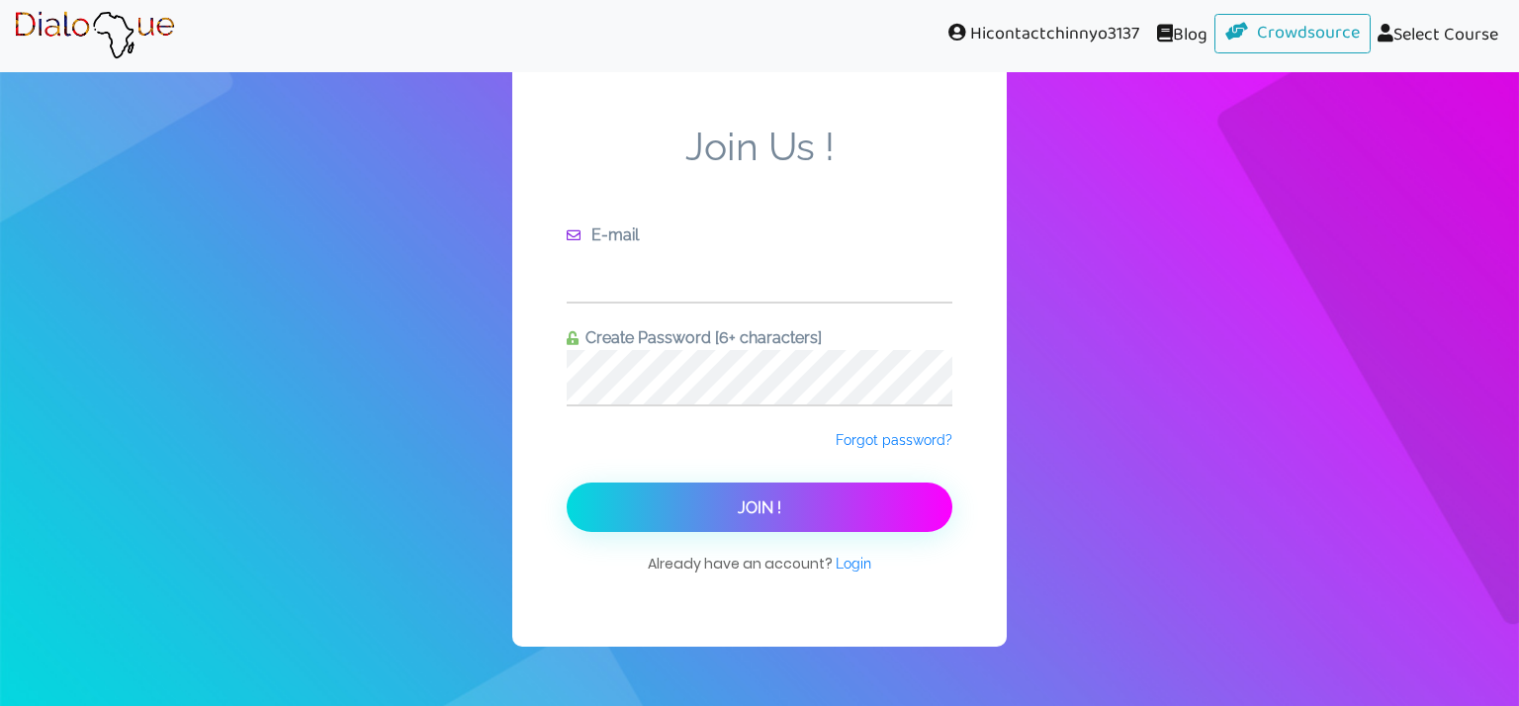
click at [597, 272] on input "text" at bounding box center [760, 274] width 386 height 54
type input "[EMAIL_ADDRESS][DOMAIN_NAME]"
click at [567, 482] on button "Join !" at bounding box center [760, 506] width 386 height 49
click at [626, 275] on input "text" at bounding box center [760, 274] width 386 height 54
type input "[EMAIL_ADDRESS][DOMAIN_NAME]"
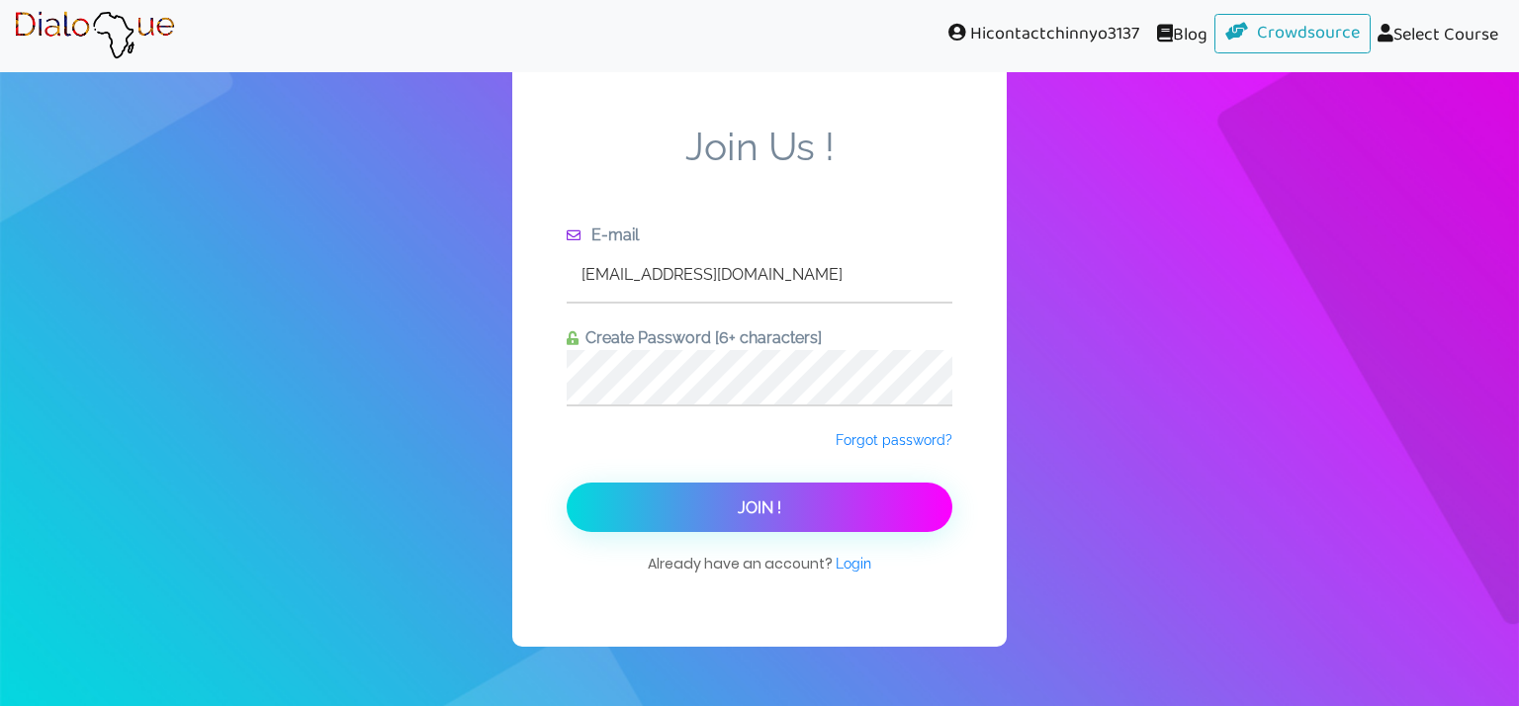
click at [544, 371] on div "Join Us ! E-mail contactchinnyo@gmail.com Create Password [6+ characters] Forgo…" at bounding box center [759, 352] width 494 height 587
click at [567, 482] on button "Join !" at bounding box center [760, 506] width 386 height 49
click at [682, 286] on input "text" at bounding box center [760, 274] width 386 height 54
type input "[EMAIL_ADDRESS][DOMAIN_NAME]"
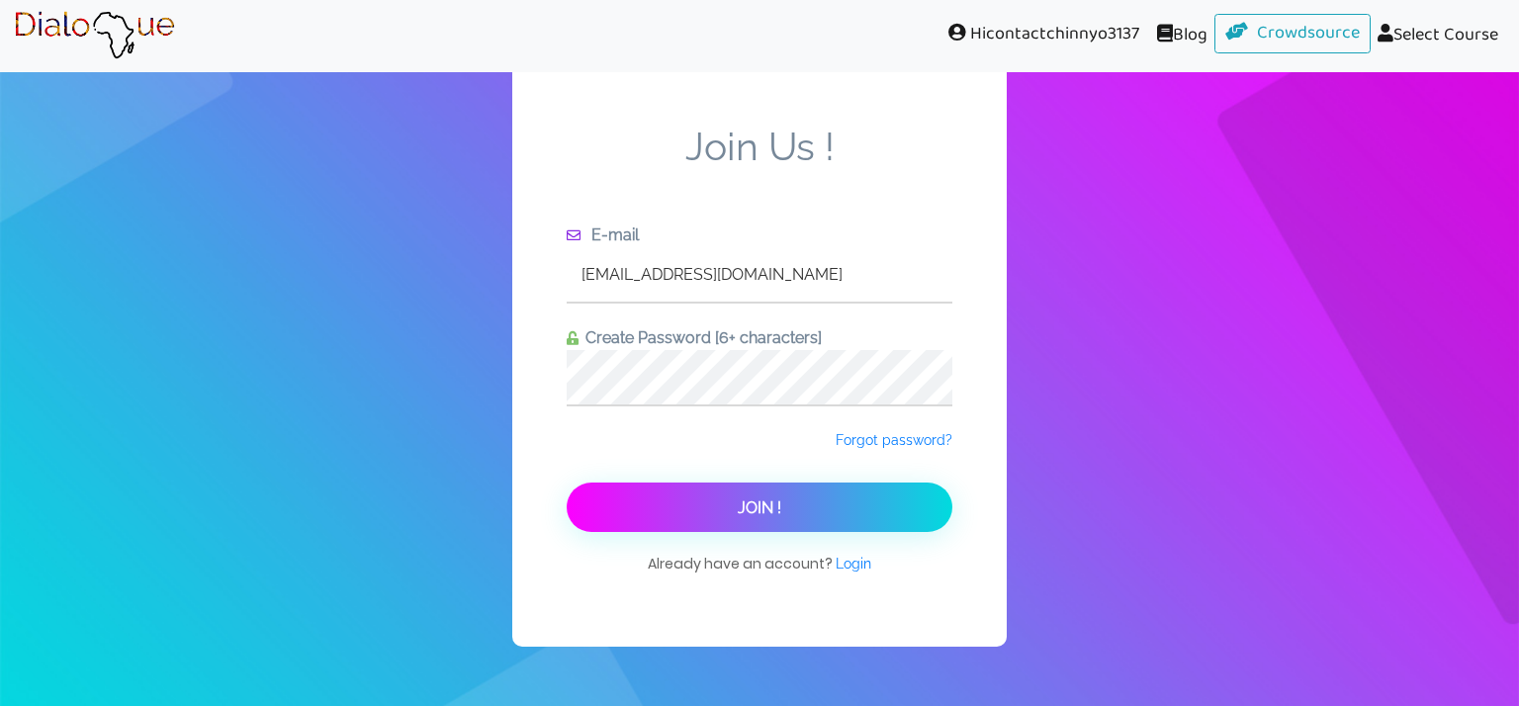
click at [701, 500] on button "Join !" at bounding box center [760, 506] width 386 height 49
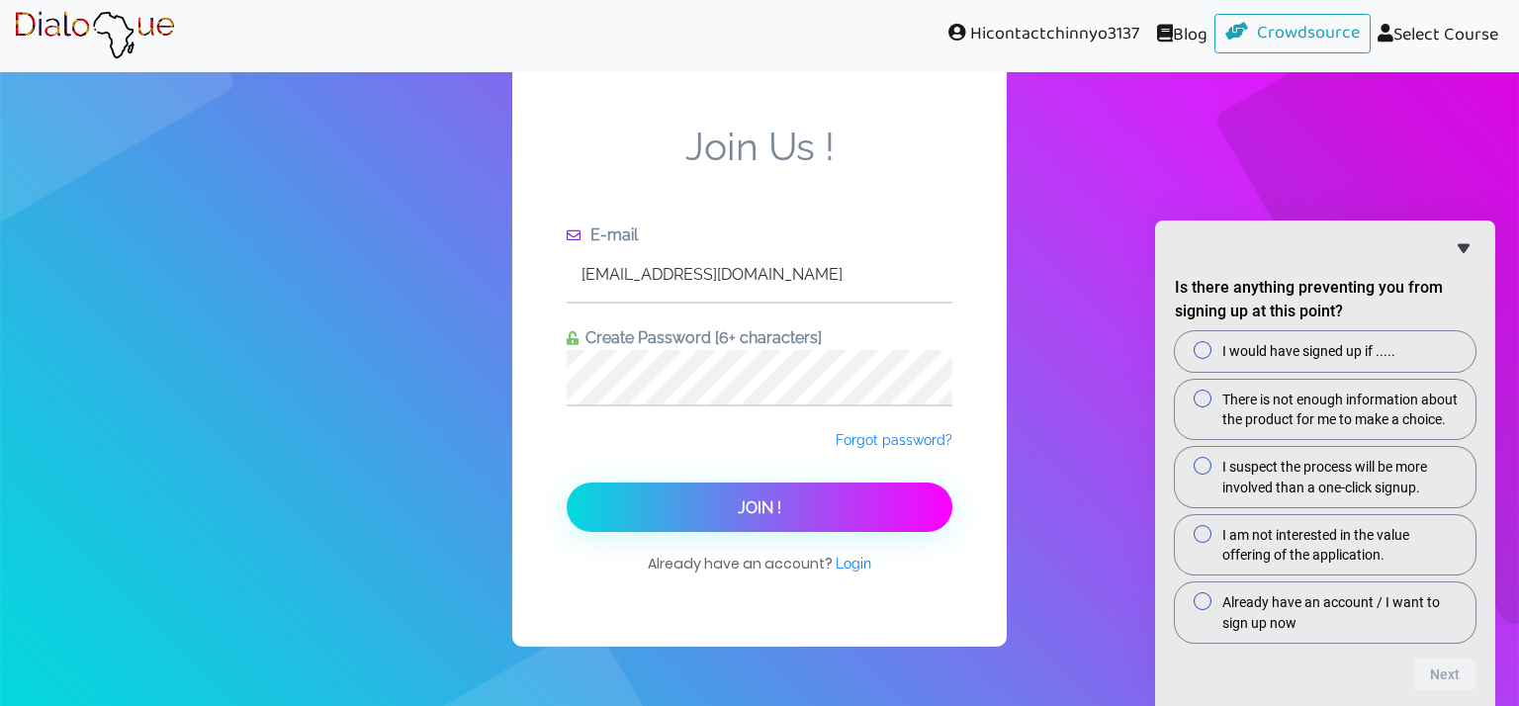
click at [1462, 249] on icon "Hide survey" at bounding box center [1463, 248] width 12 height 9
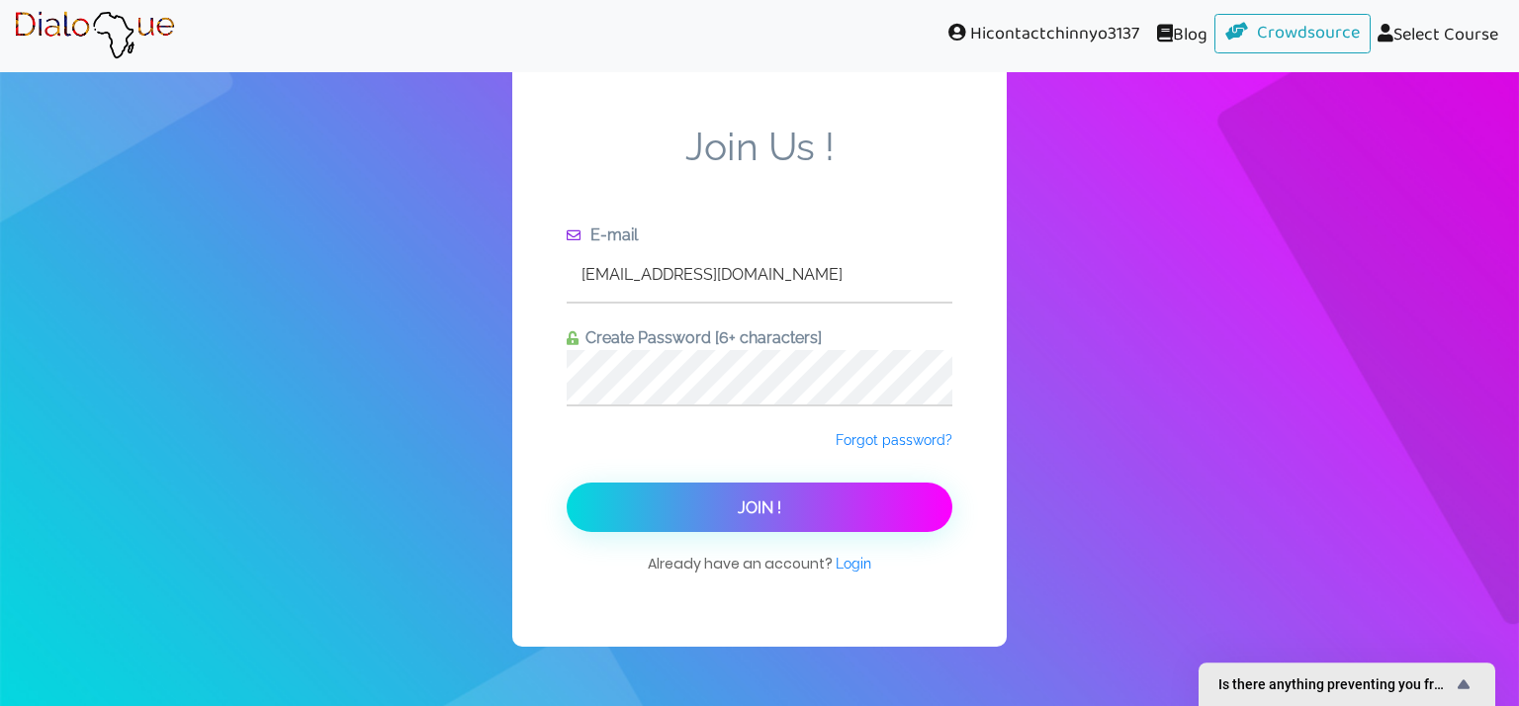
click at [1422, 33] on link "Select Course" at bounding box center [1437, 36] width 134 height 44
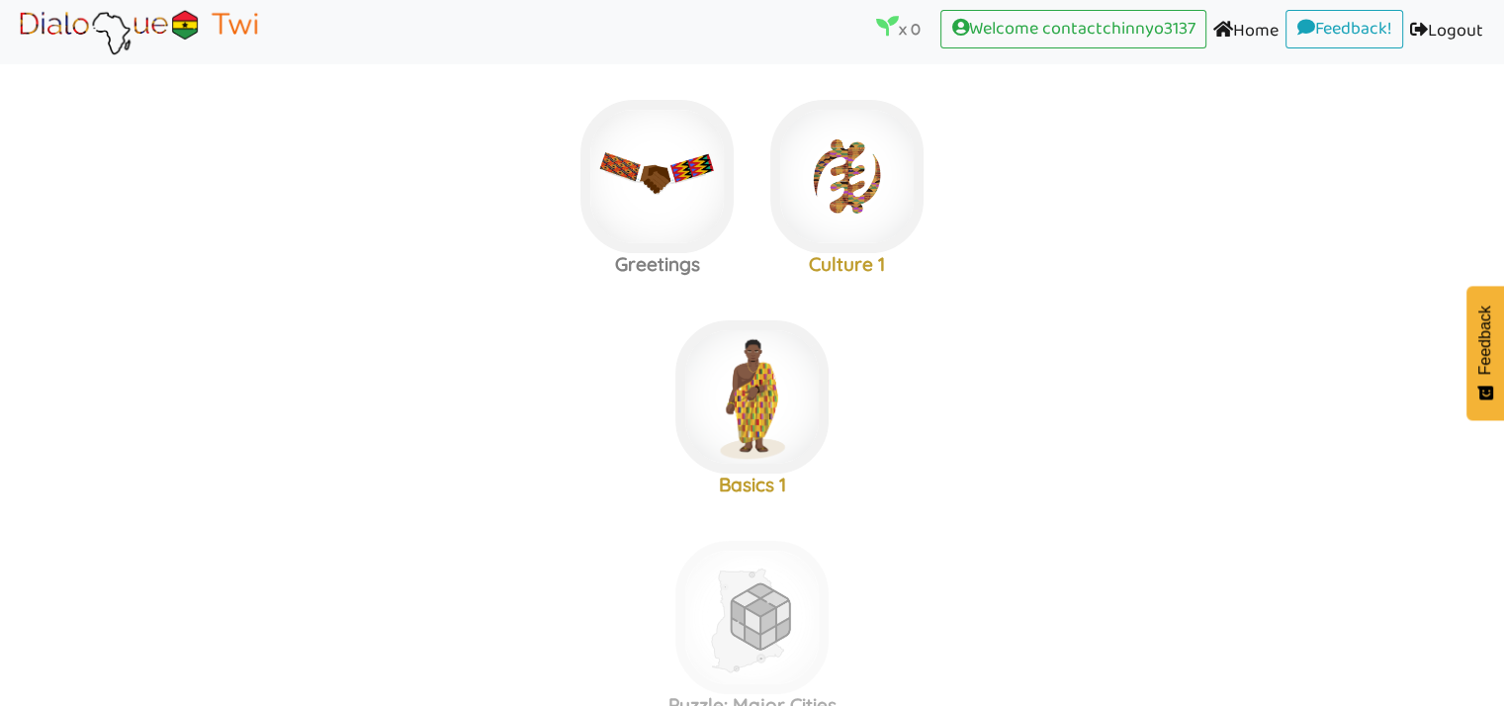
scroll to position [148, 0]
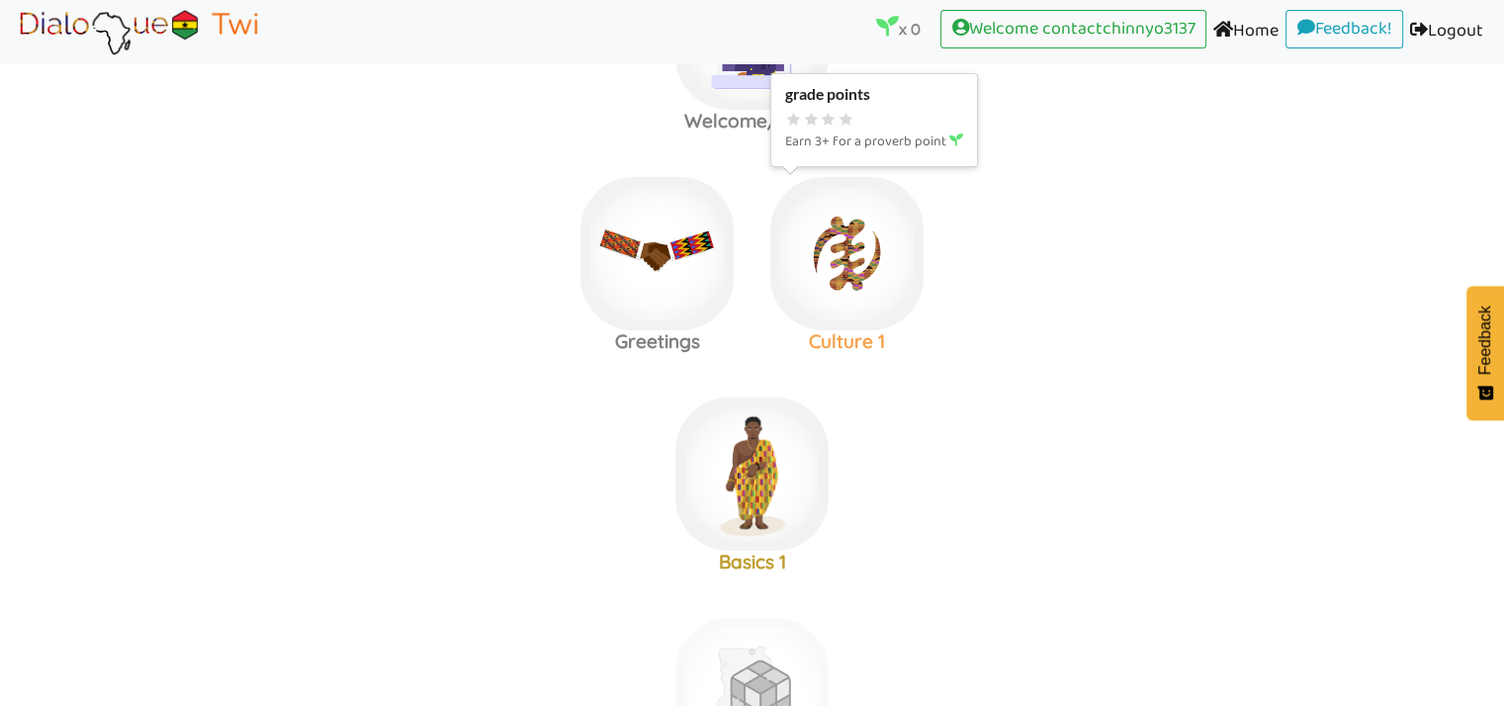
click at [849, 279] on img at bounding box center [846, 253] width 153 height 153
